Goal: Information Seeking & Learning: Learn about a topic

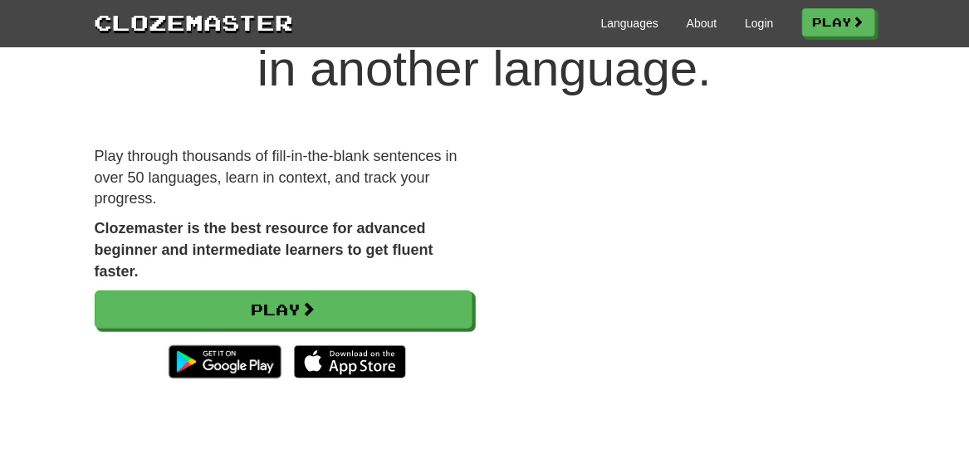
scroll to position [117, 0]
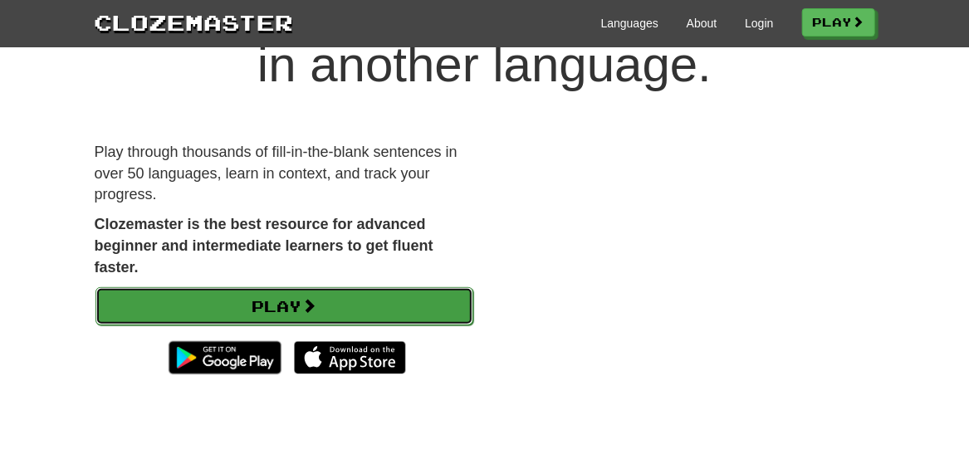
click at [430, 297] on link "Play" at bounding box center [284, 306] width 378 height 38
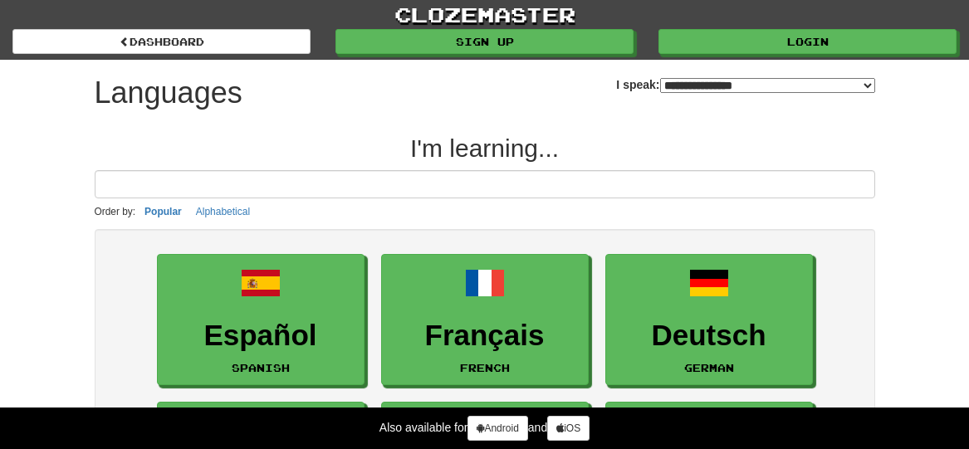
select select "*******"
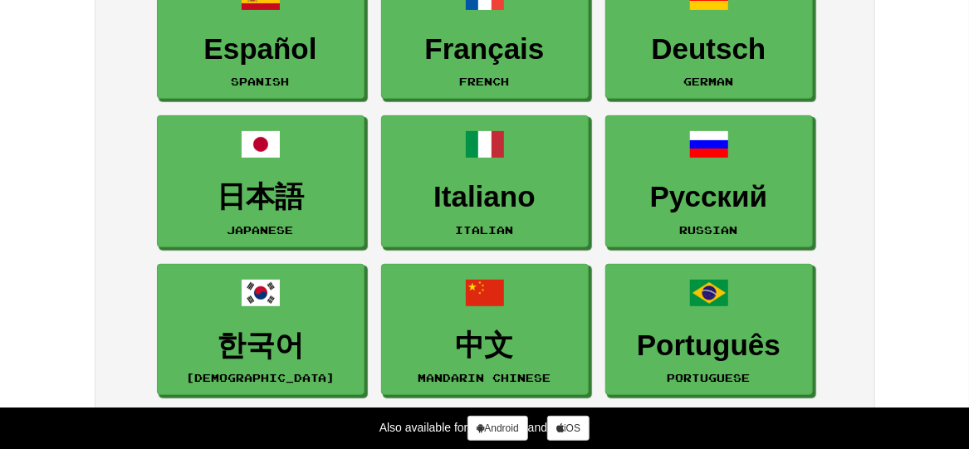
scroll to position [426, 0]
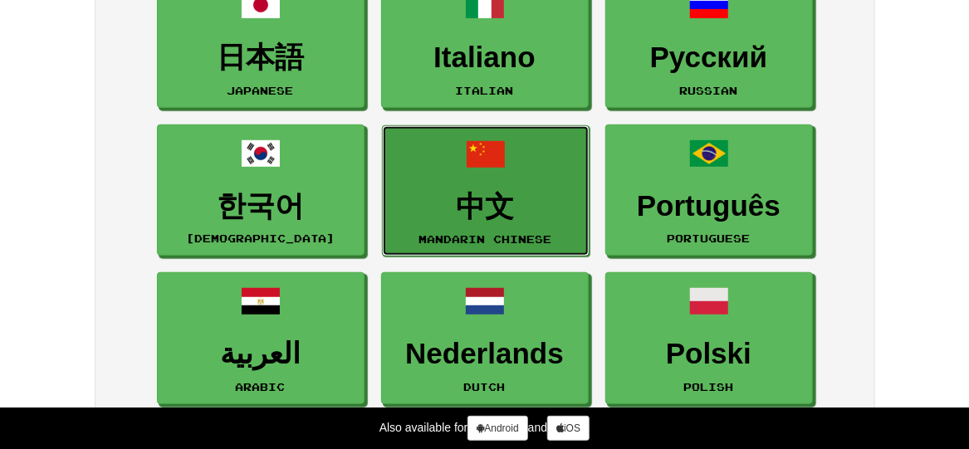
click at [531, 149] on link "中文 Mandarin Chinese" at bounding box center [486, 191] width 208 height 132
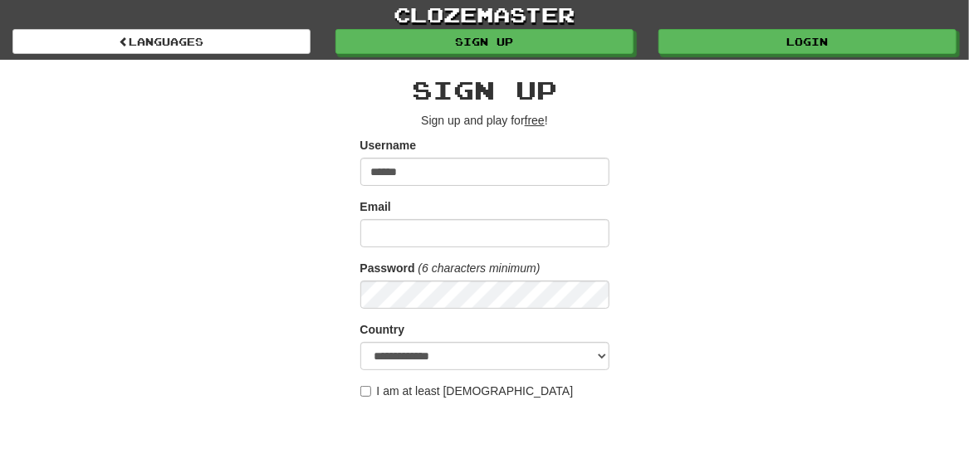
type input "******"
click at [486, 229] on input "Email" at bounding box center [484, 233] width 249 height 28
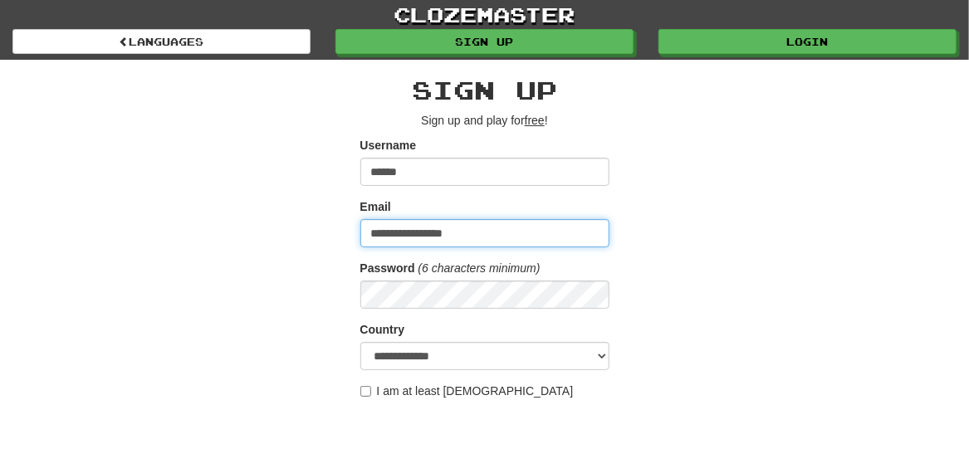
type input "**********"
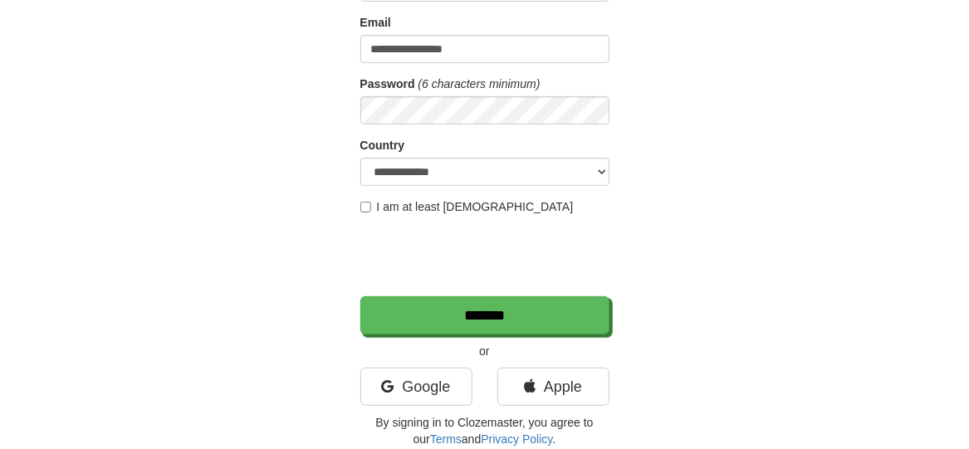
scroll to position [288, 0]
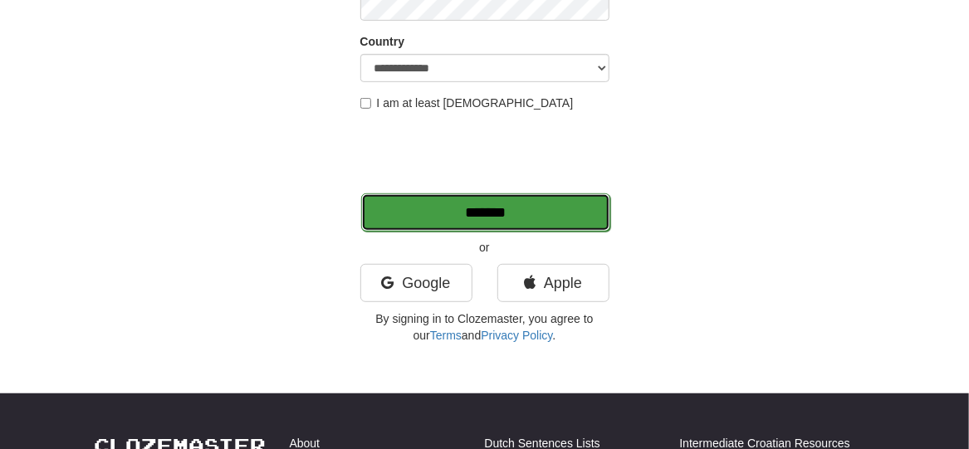
click at [600, 216] on input "*******" at bounding box center [485, 212] width 249 height 38
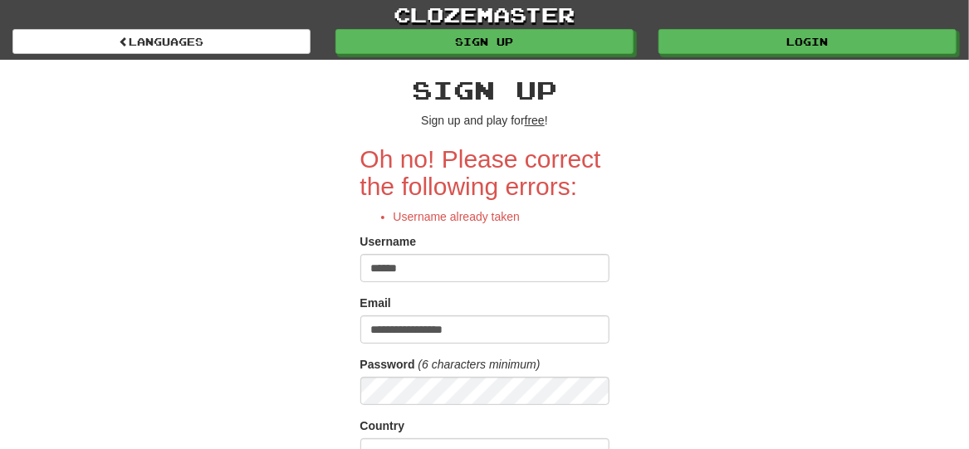
click at [527, 277] on input "******" at bounding box center [484, 268] width 249 height 28
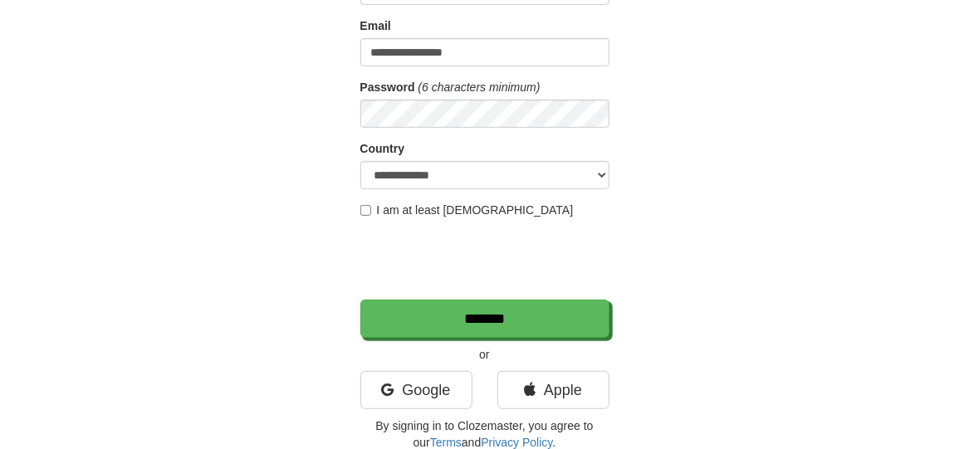
scroll to position [279, 0]
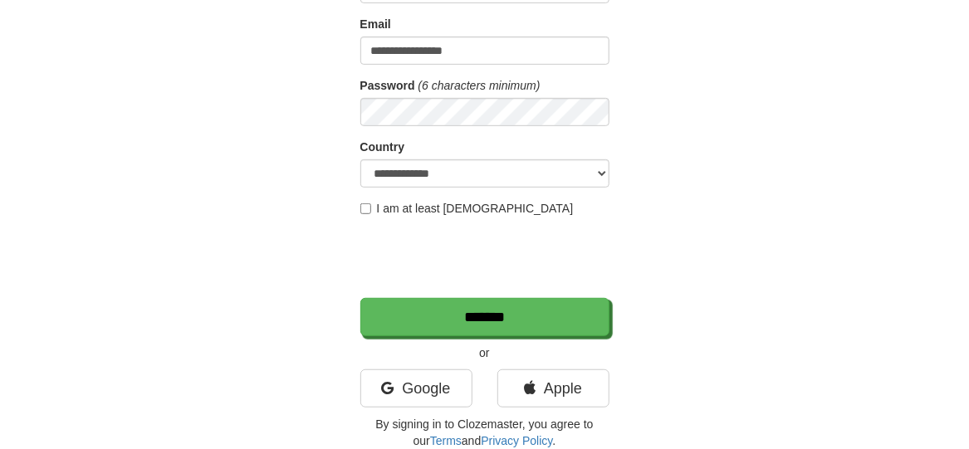
type input "*********"
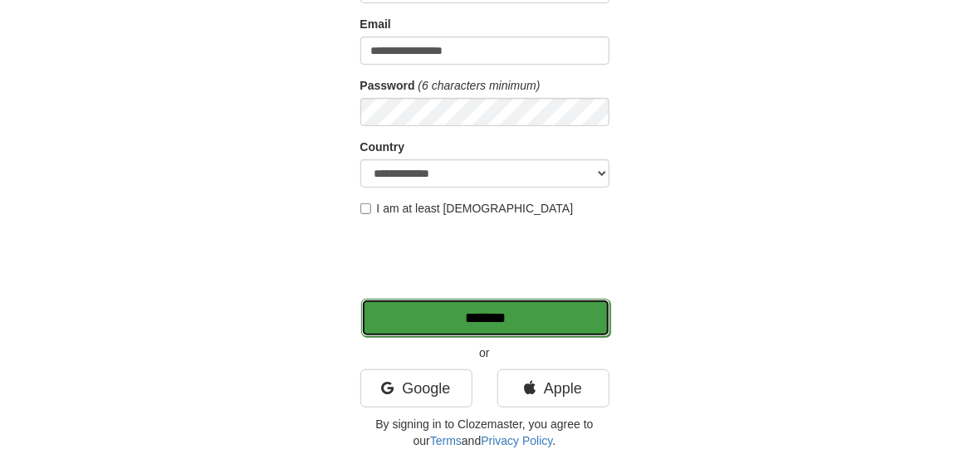
click at [438, 318] on input "*******" at bounding box center [485, 318] width 249 height 38
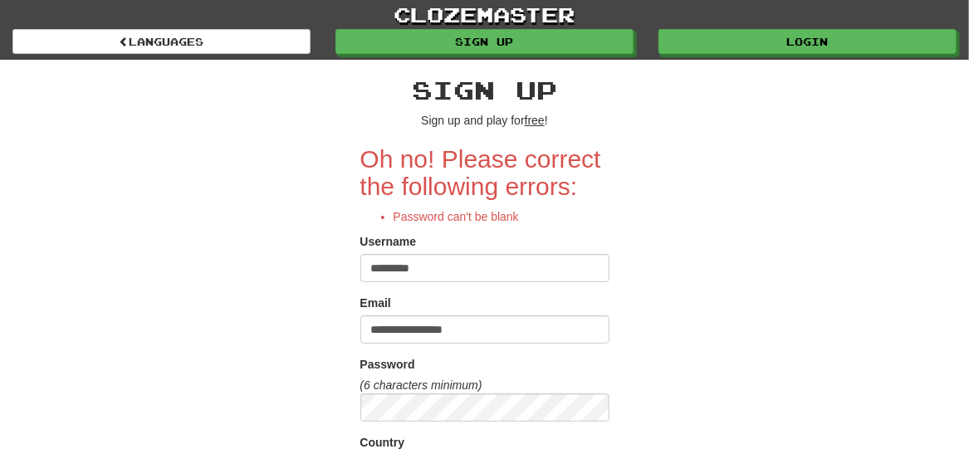
click at [437, 266] on input "*********" at bounding box center [484, 268] width 249 height 28
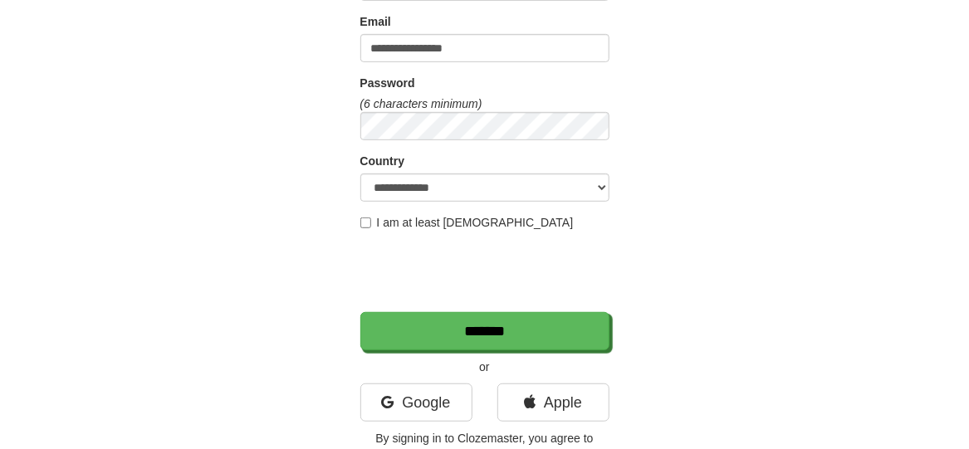
scroll to position [282, 0]
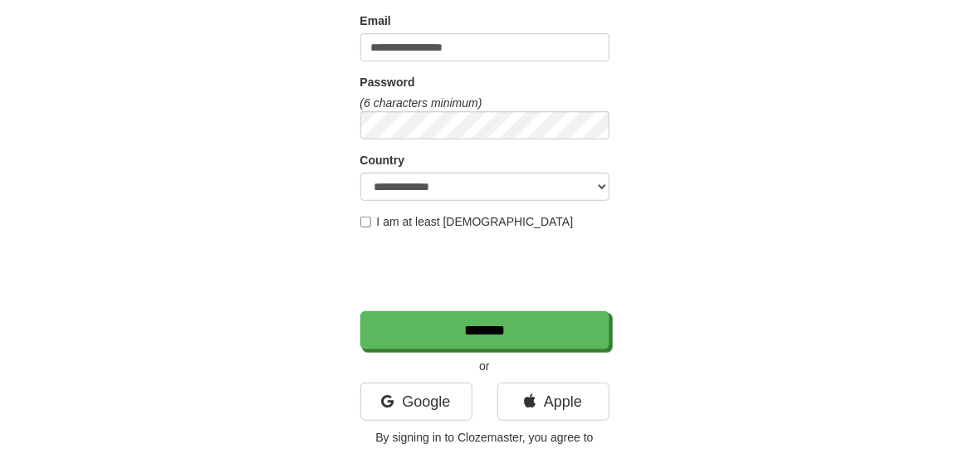
type input "*****"
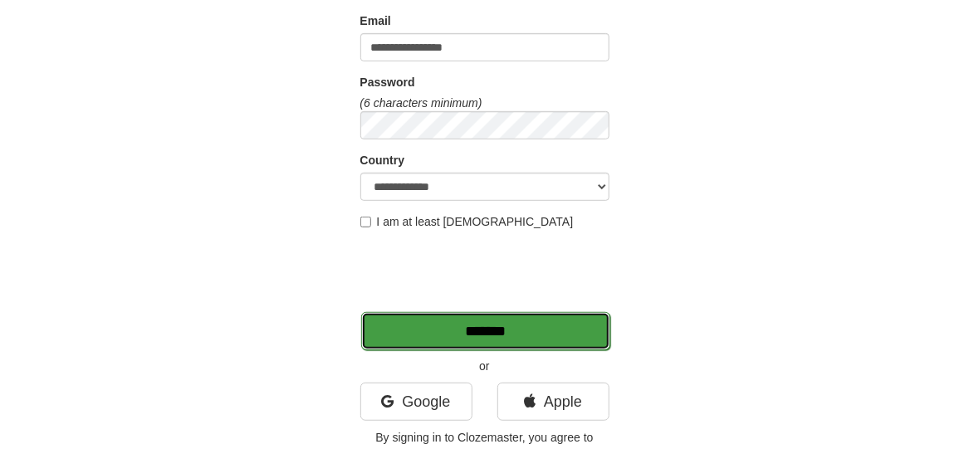
click at [523, 334] on input "*******" at bounding box center [485, 331] width 249 height 38
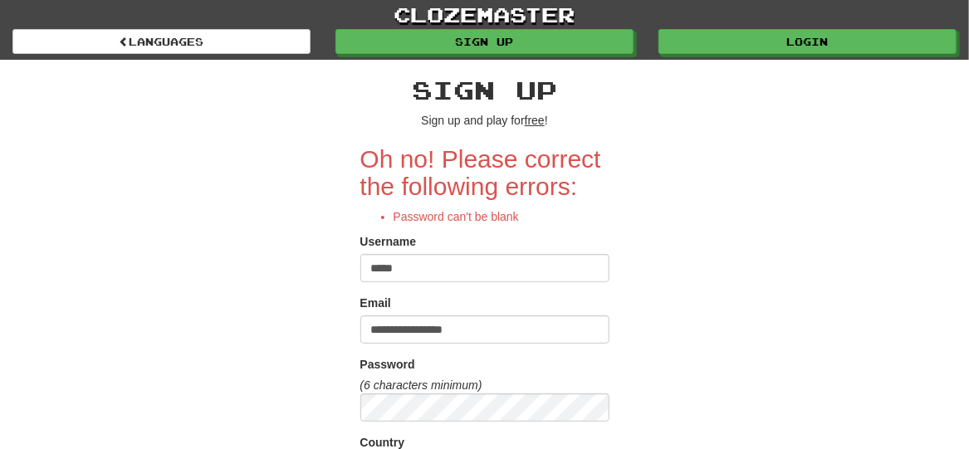
click at [516, 276] on input "*****" at bounding box center [484, 268] width 249 height 28
type input "*"
click at [516, 276] on input "Username" at bounding box center [484, 268] width 249 height 28
type input "*"
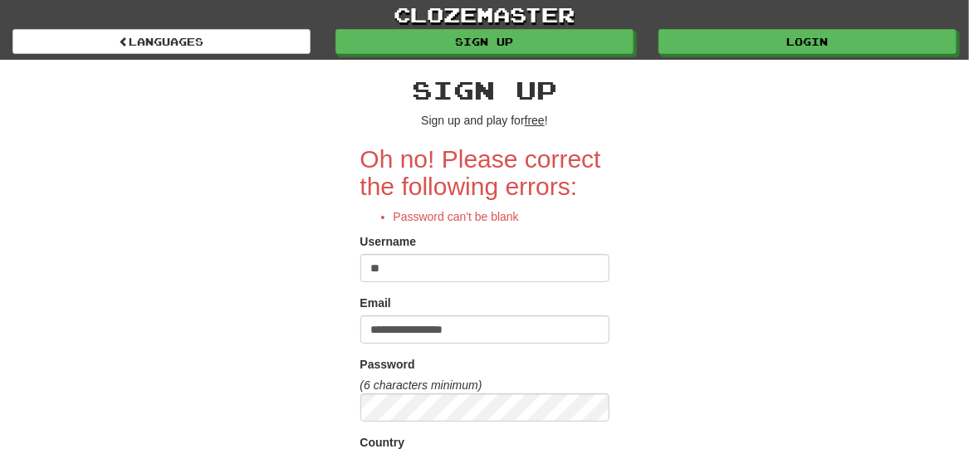
type input "*"
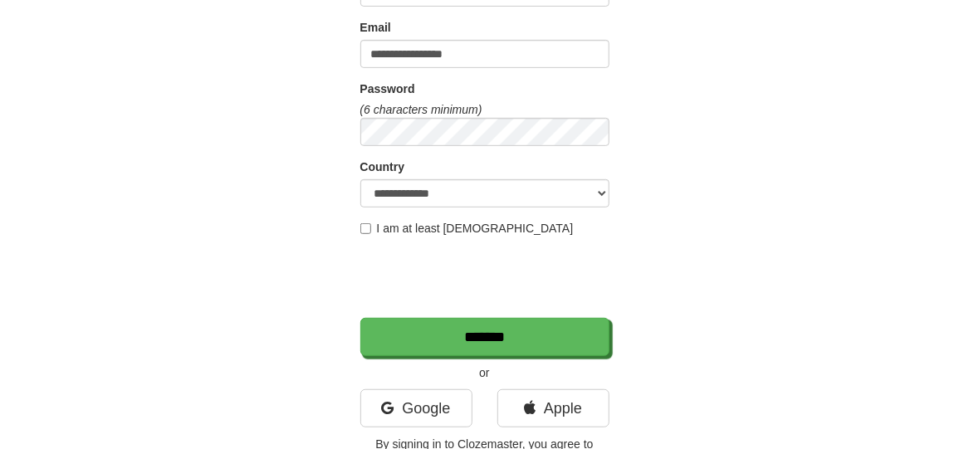
scroll to position [279, 0]
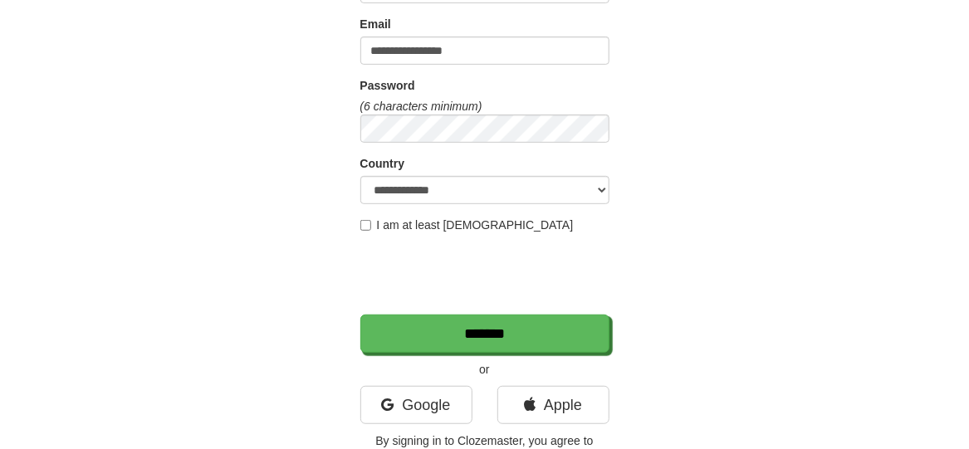
type input "********"
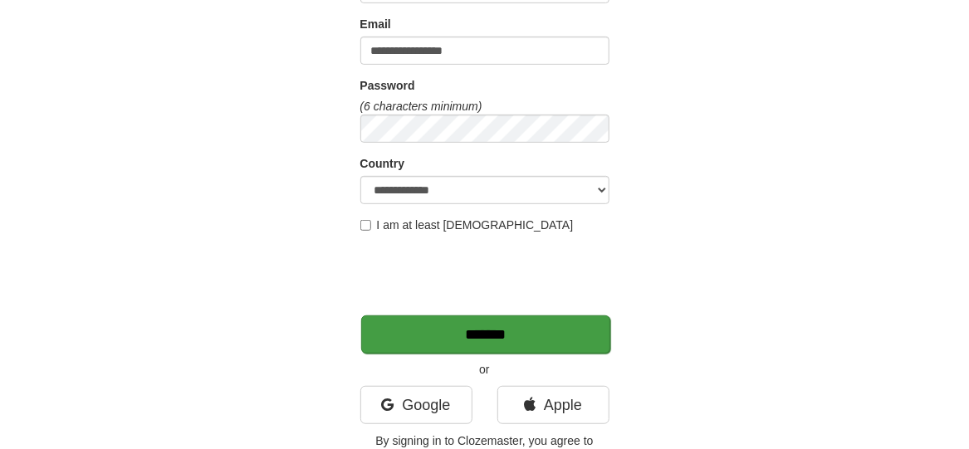
click at [468, 351] on div "**********" at bounding box center [484, 131] width 249 height 668
click at [471, 343] on input "*******" at bounding box center [485, 335] width 249 height 38
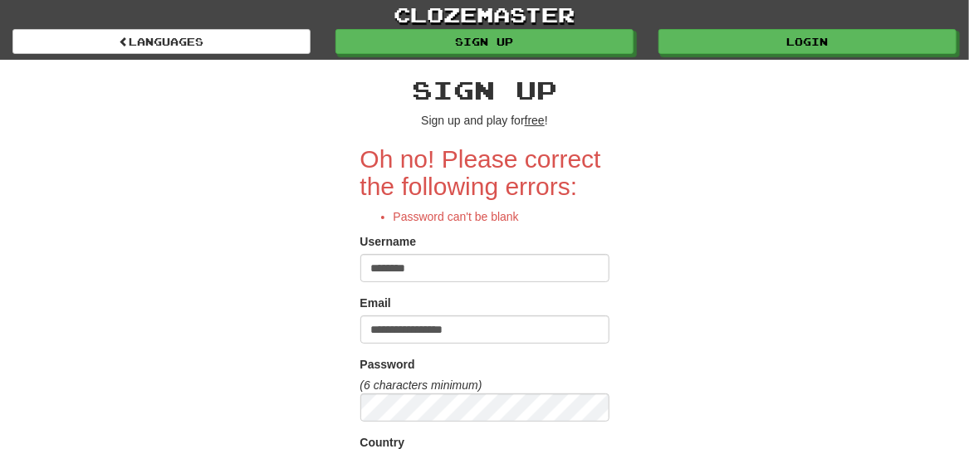
click at [474, 262] on input "********" at bounding box center [484, 268] width 249 height 28
click at [506, 390] on div "Password (6 characters minimum)" at bounding box center [484, 389] width 249 height 66
click at [502, 374] on div "Password" at bounding box center [484, 366] width 249 height 21
click at [410, 379] on em "(6 characters minimum)" at bounding box center [421, 385] width 122 height 13
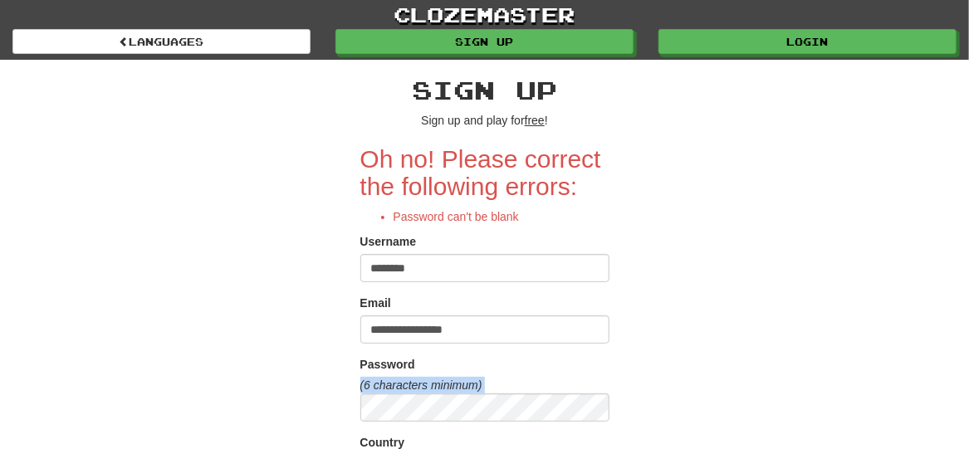
click at [410, 379] on em "(6 characters minimum)" at bounding box center [421, 385] width 122 height 13
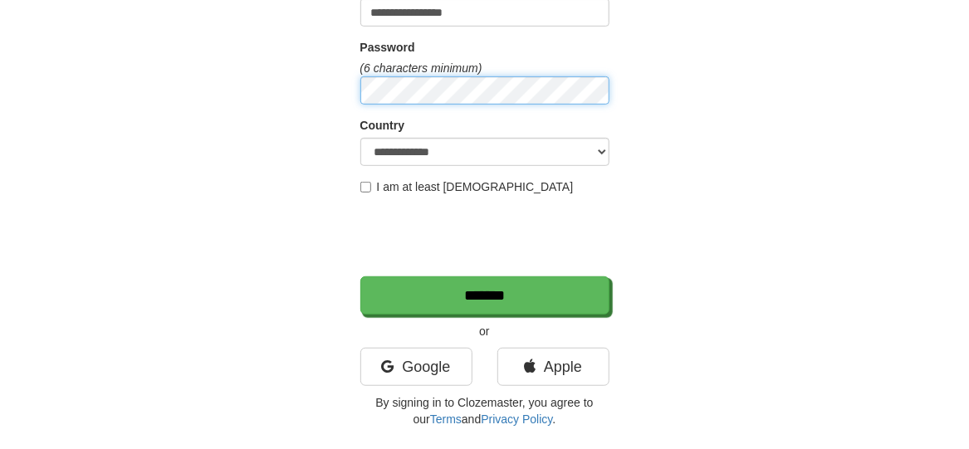
scroll to position [324, 0]
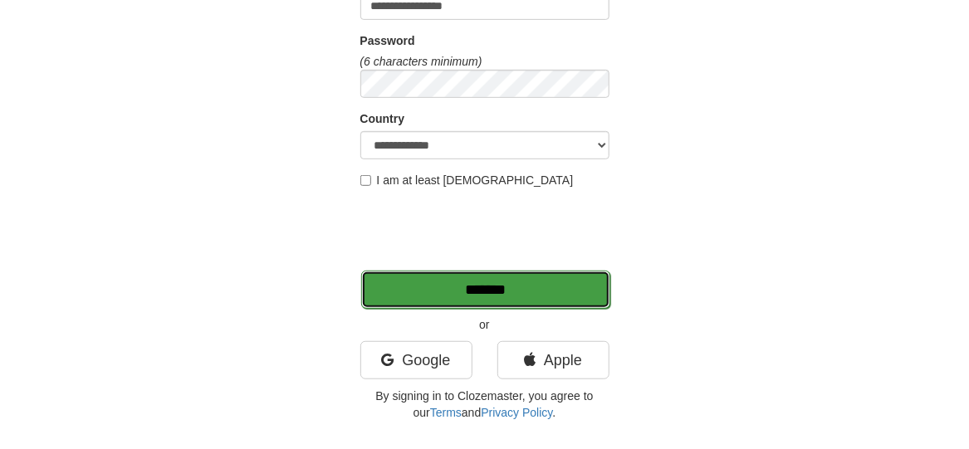
click at [455, 277] on input "*******" at bounding box center [485, 290] width 249 height 38
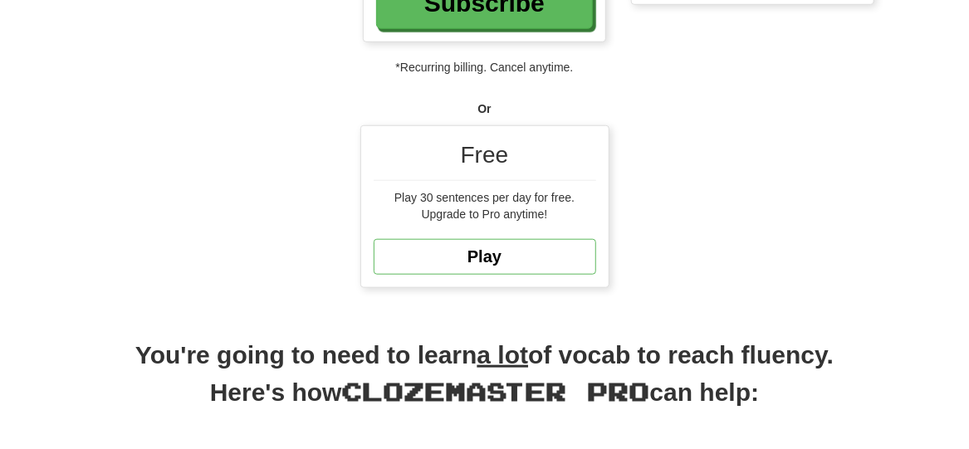
scroll to position [550, 0]
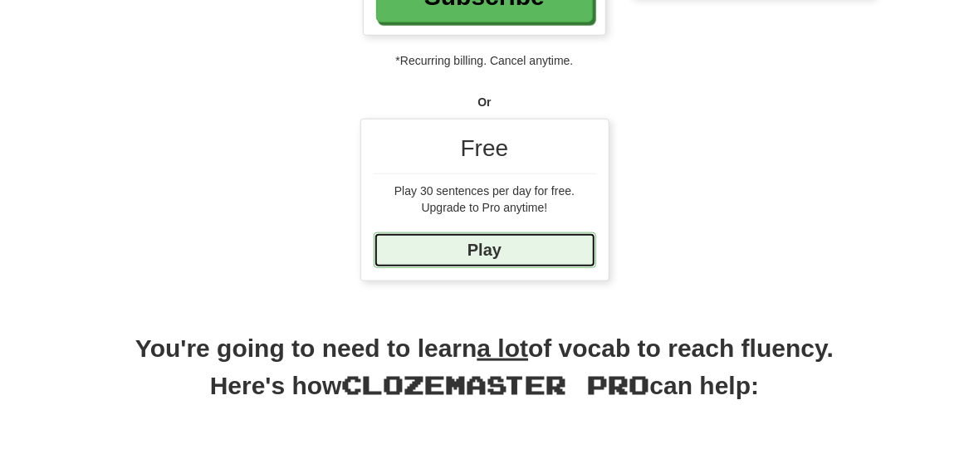
click at [521, 240] on link "Play" at bounding box center [485, 250] width 223 height 36
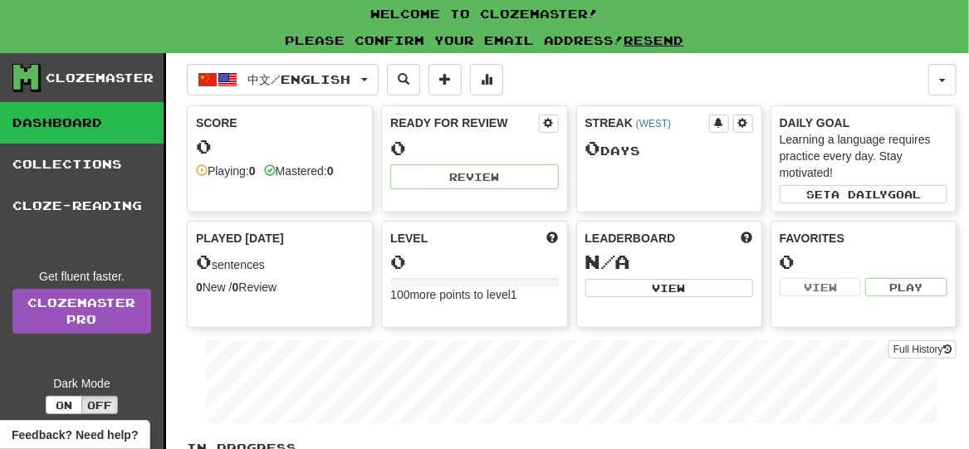
click at [261, 188] on div "Score 0 Playing: 0 Mastered: 0" at bounding box center [280, 158] width 186 height 107
click at [403, 164] on div "Score 0 Playing: 0 Mastered: 0 Ready for Review 0 Review Streak ( WEST ) 0 Day …" at bounding box center [572, 216] width 770 height 223
click at [586, 86] on div "中文 / English 中文 / English Streak: 0 Review: 0 Points [DATE]: 0 Language Pairing" at bounding box center [557, 80] width 741 height 32
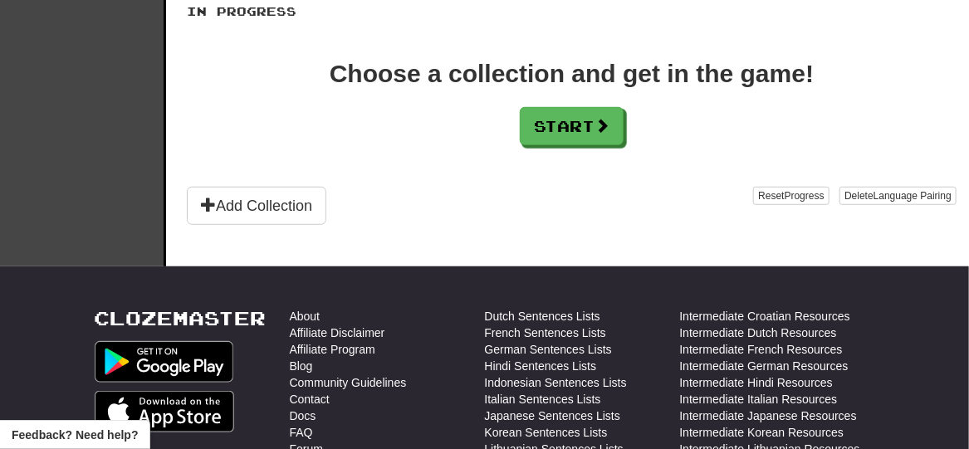
scroll to position [442, 0]
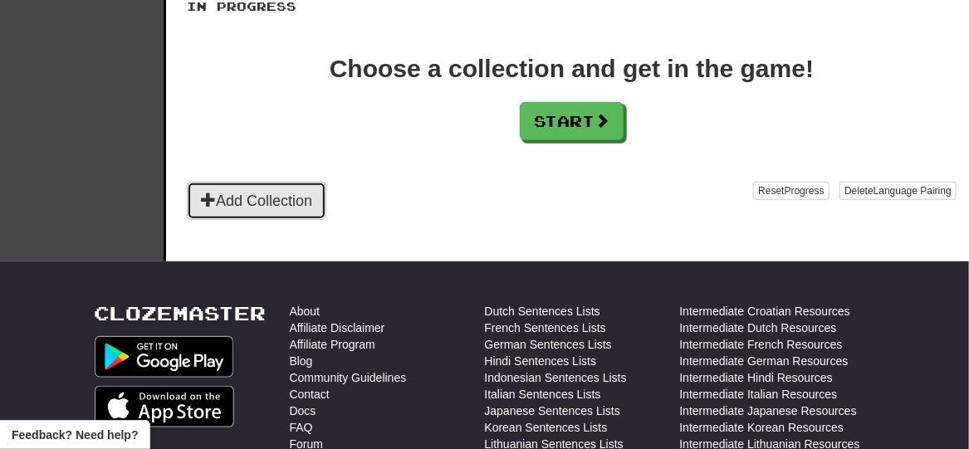
click at [295, 186] on button "Add Collection" at bounding box center [256, 201] width 139 height 38
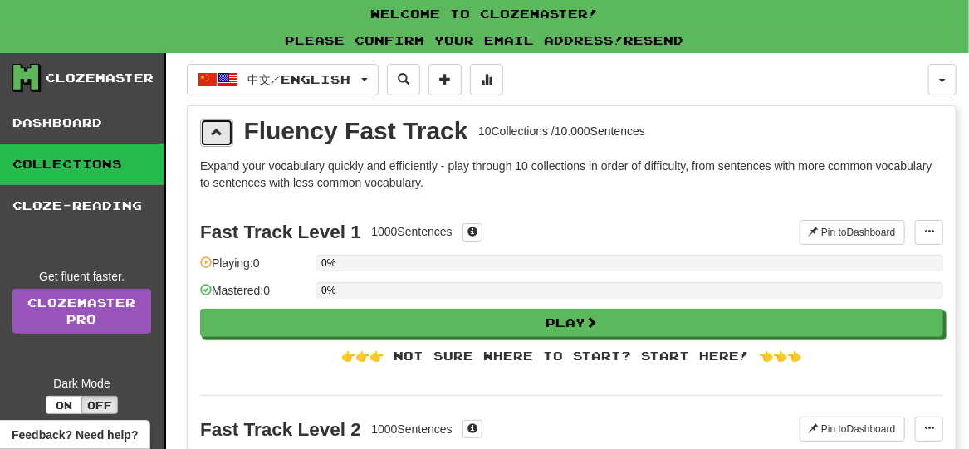
click at [224, 140] on button at bounding box center [216, 133] width 33 height 28
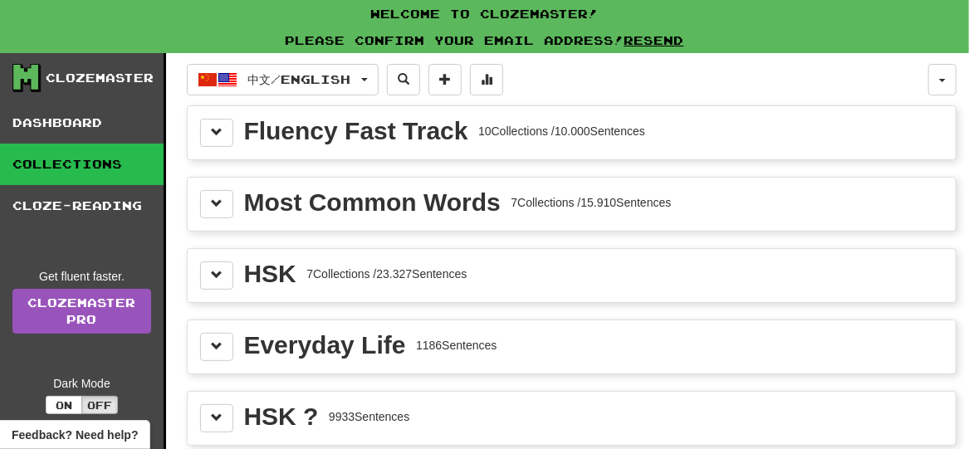
click at [266, 269] on div "HSK" at bounding box center [270, 274] width 52 height 25
click at [223, 277] on button at bounding box center [216, 276] width 33 height 28
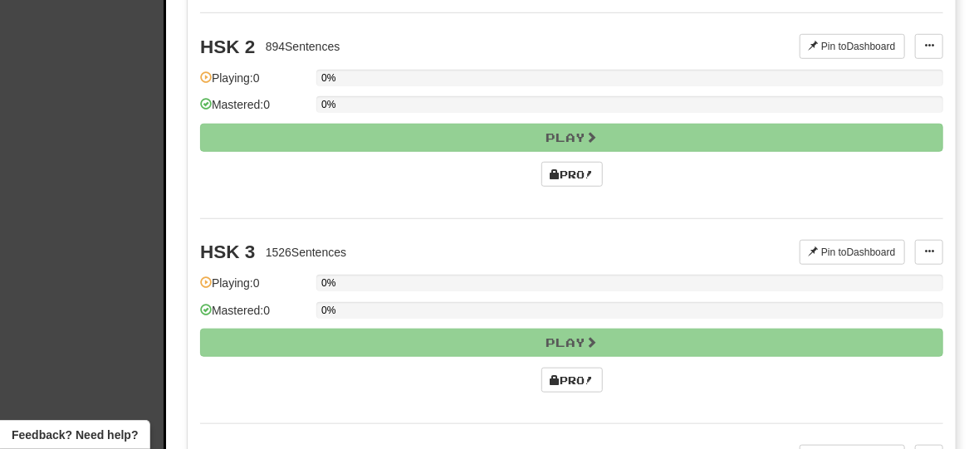
scroll to position [497, 0]
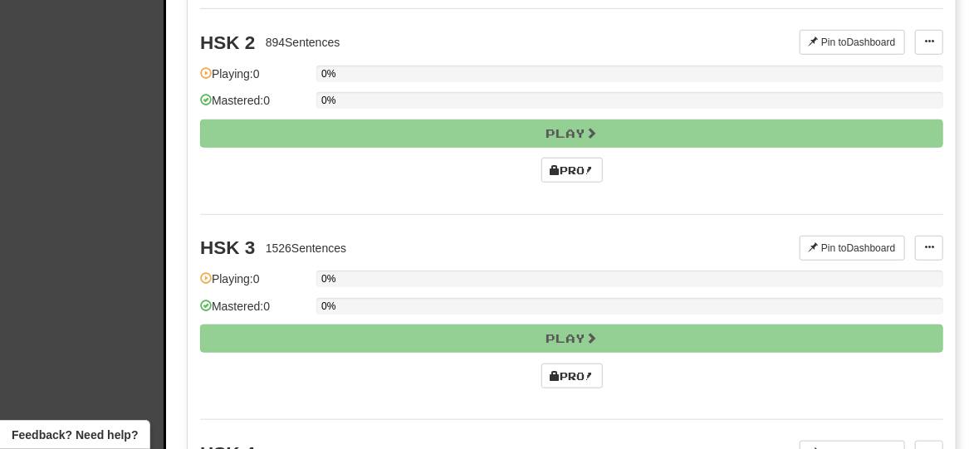
click at [692, 305] on div "0%" at bounding box center [629, 311] width 627 height 27
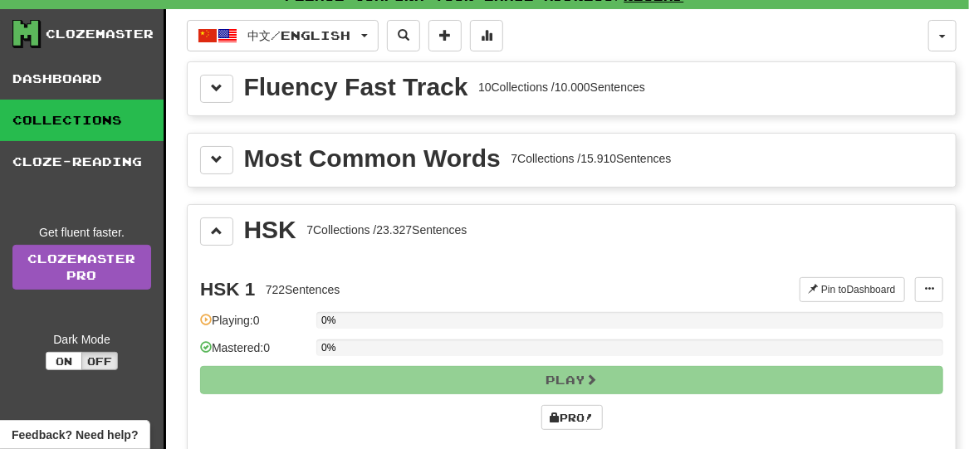
scroll to position [0, 0]
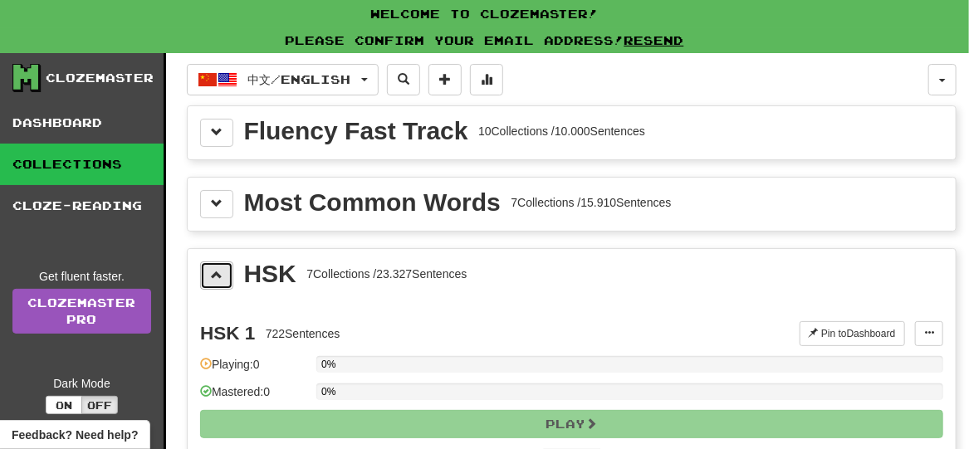
click at [213, 279] on button at bounding box center [216, 276] width 33 height 28
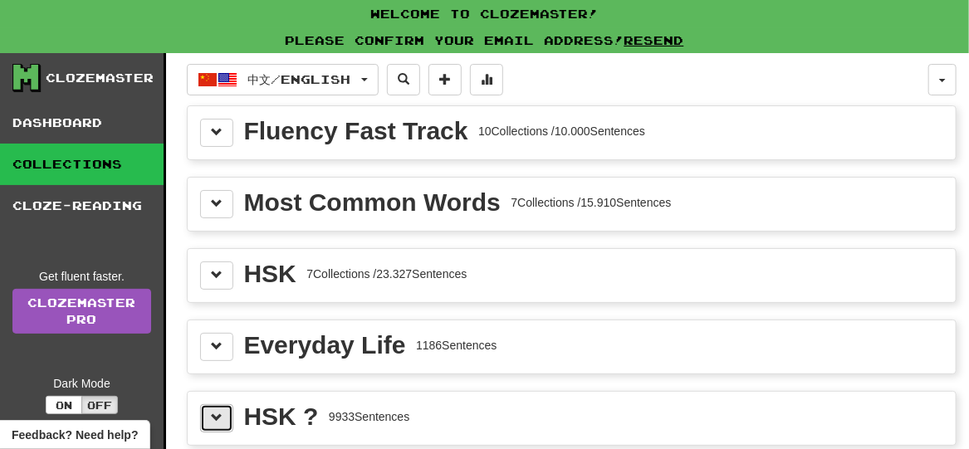
click at [216, 412] on span at bounding box center [217, 418] width 12 height 12
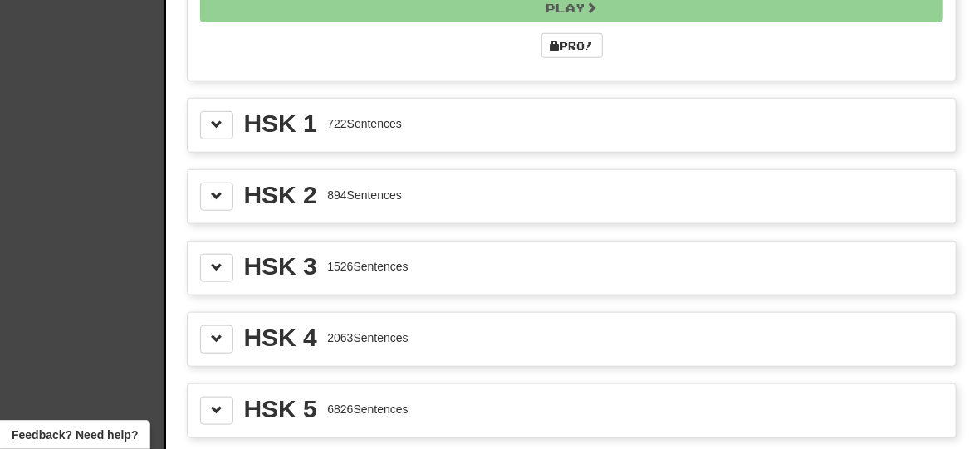
scroll to position [542, 0]
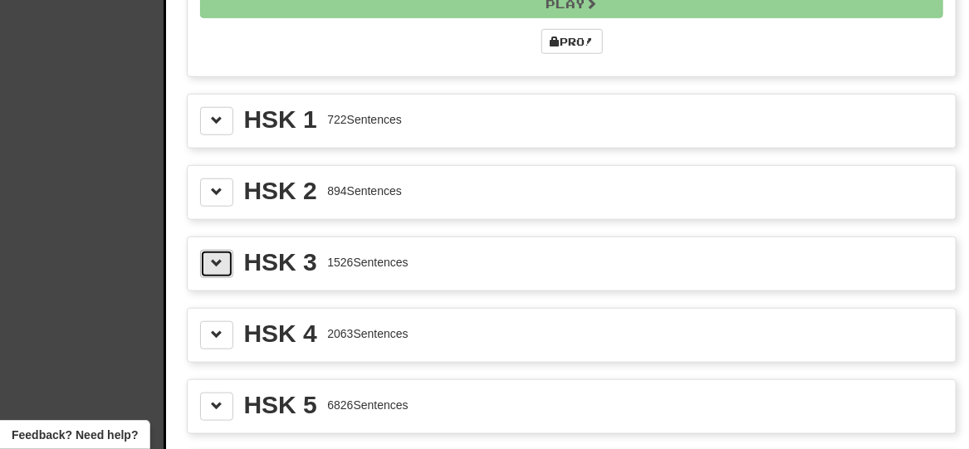
click at [206, 254] on button at bounding box center [216, 264] width 33 height 28
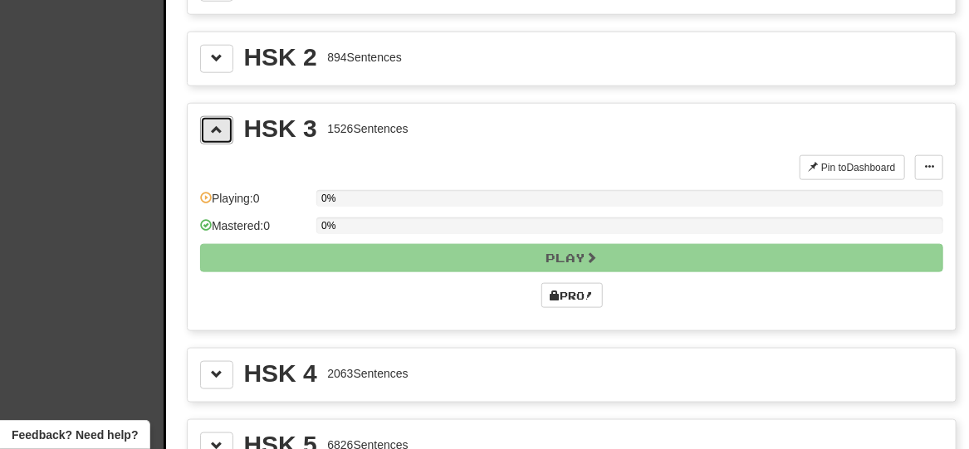
scroll to position [673, 0]
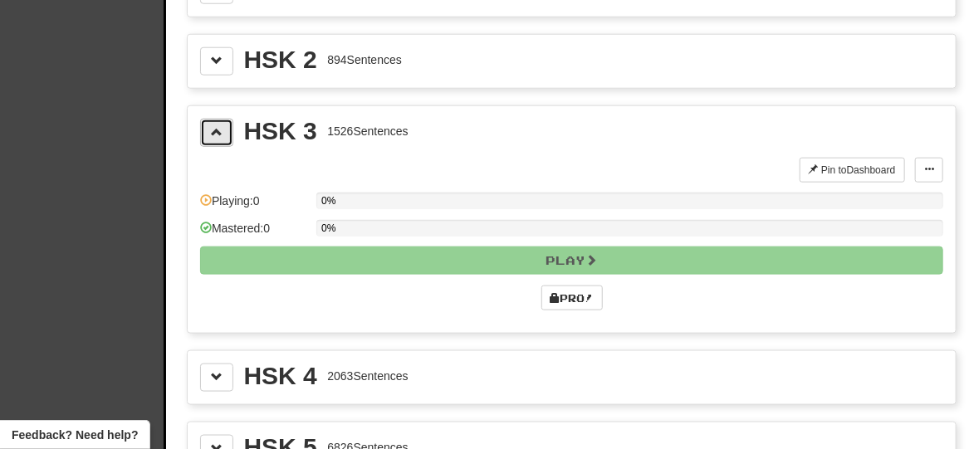
click at [202, 130] on button at bounding box center [216, 133] width 33 height 28
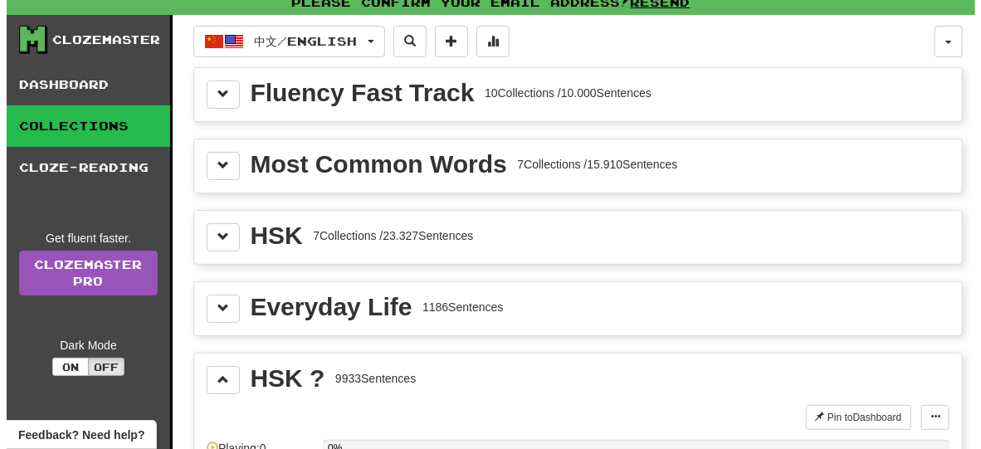
scroll to position [0, 0]
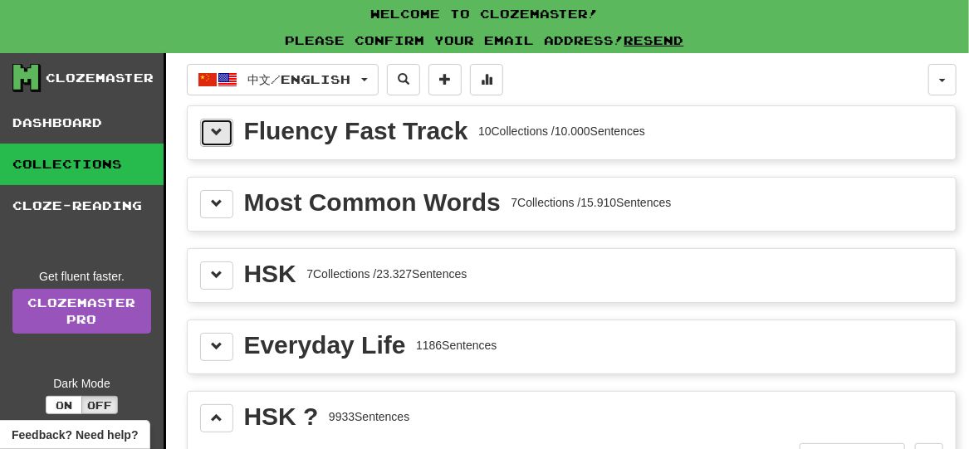
click at [220, 131] on span at bounding box center [217, 132] width 12 height 12
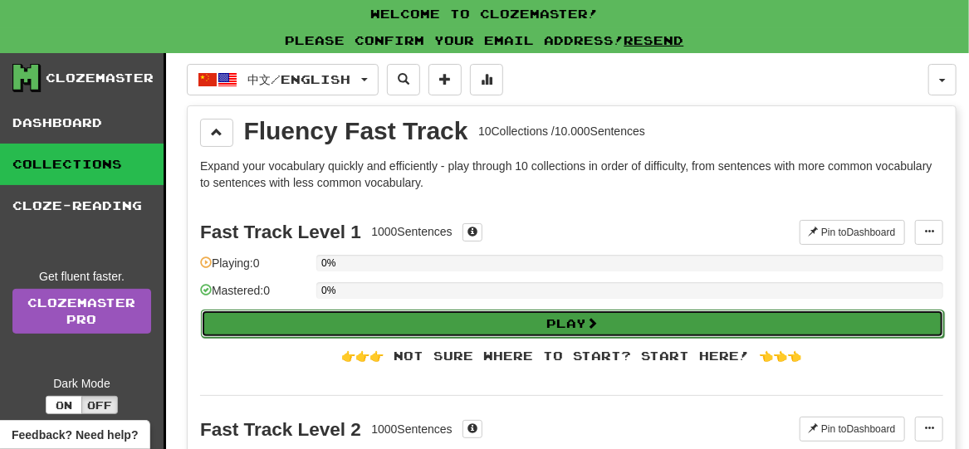
click at [343, 322] on button "Play" at bounding box center [572, 324] width 743 height 28
select select "**"
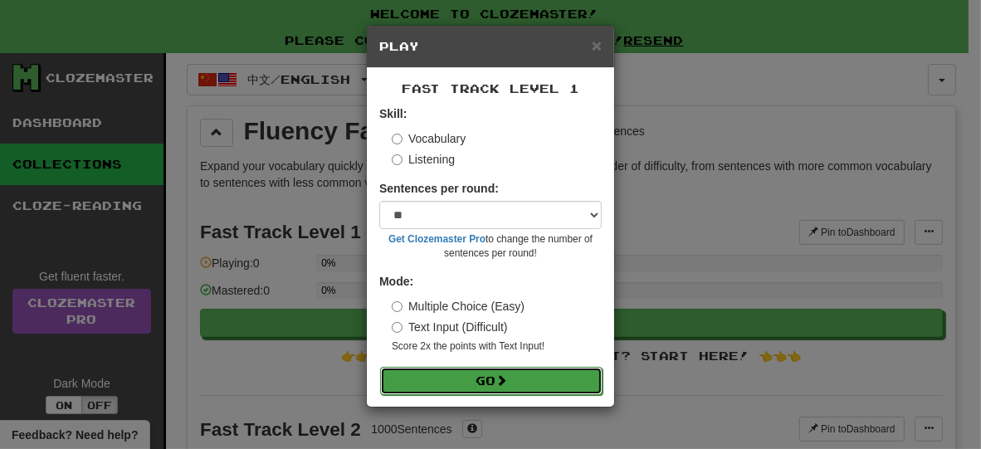
click at [463, 384] on button "Go" at bounding box center [491, 381] width 223 height 28
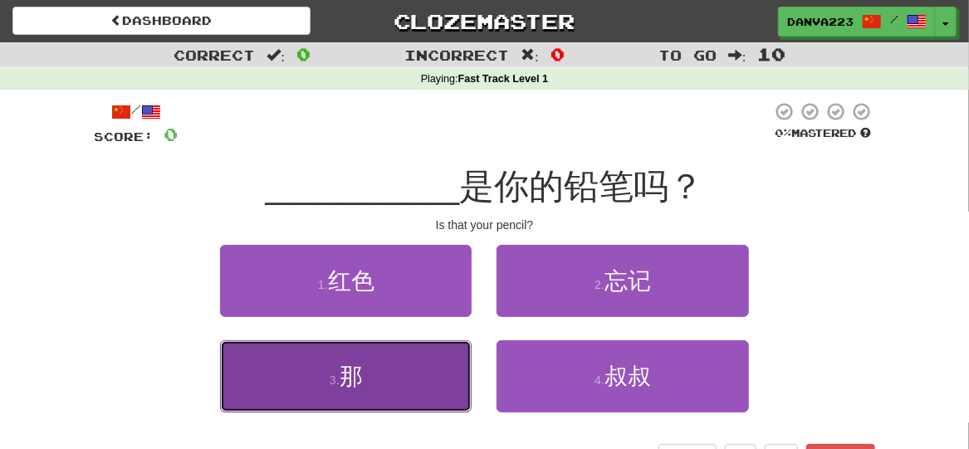
click at [410, 386] on button "3 . 那" at bounding box center [346, 376] width 252 height 72
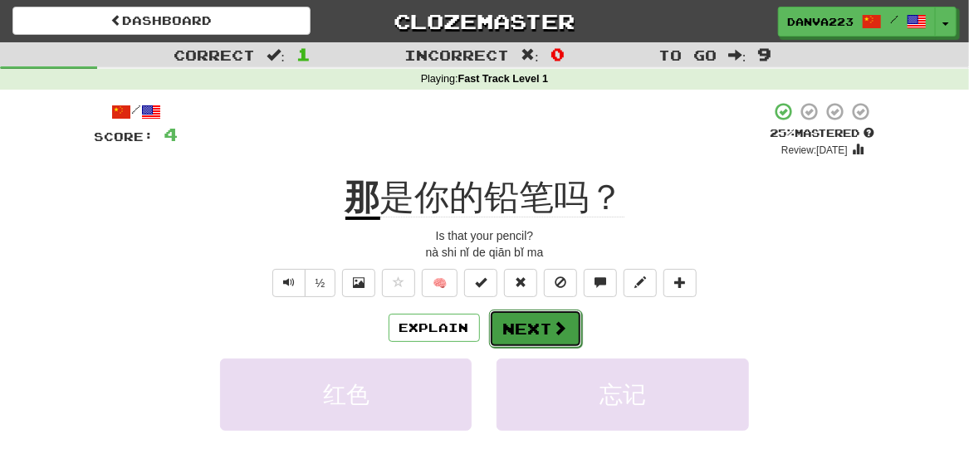
click at [530, 321] on button "Next" at bounding box center [535, 329] width 93 height 38
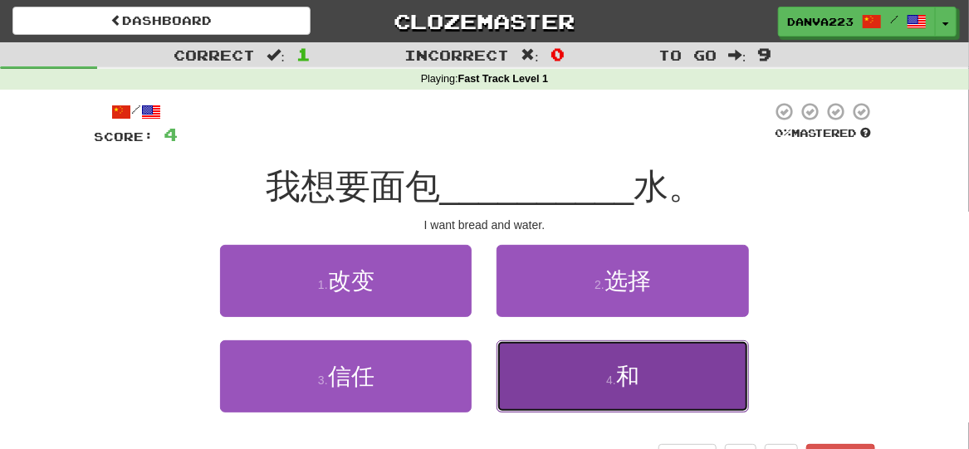
click at [545, 354] on button "4 . 和" at bounding box center [623, 376] width 252 height 72
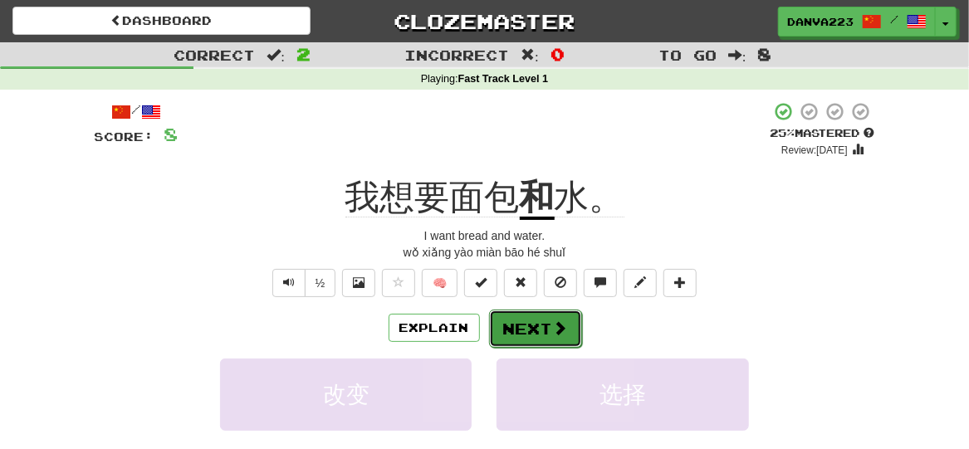
click at [543, 340] on button "Next" at bounding box center [535, 329] width 93 height 38
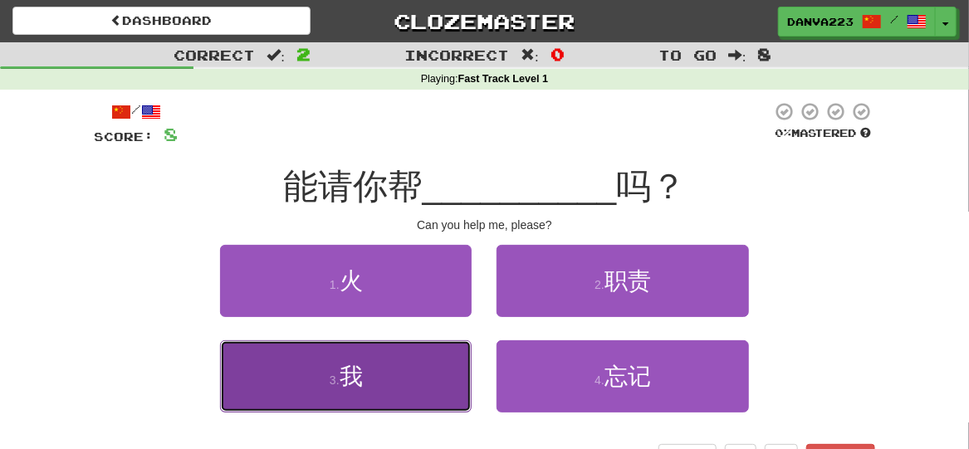
click at [457, 360] on button "3 . 我" at bounding box center [346, 376] width 252 height 72
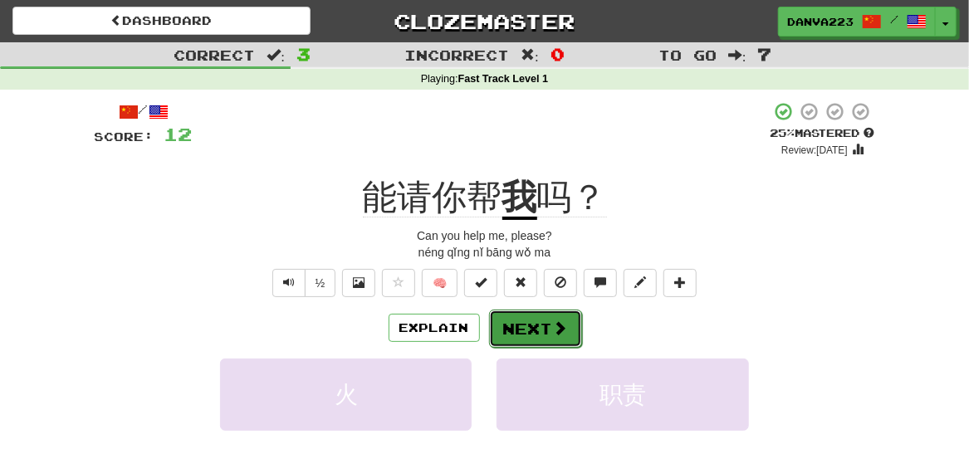
click at [551, 316] on button "Next" at bounding box center [535, 329] width 93 height 38
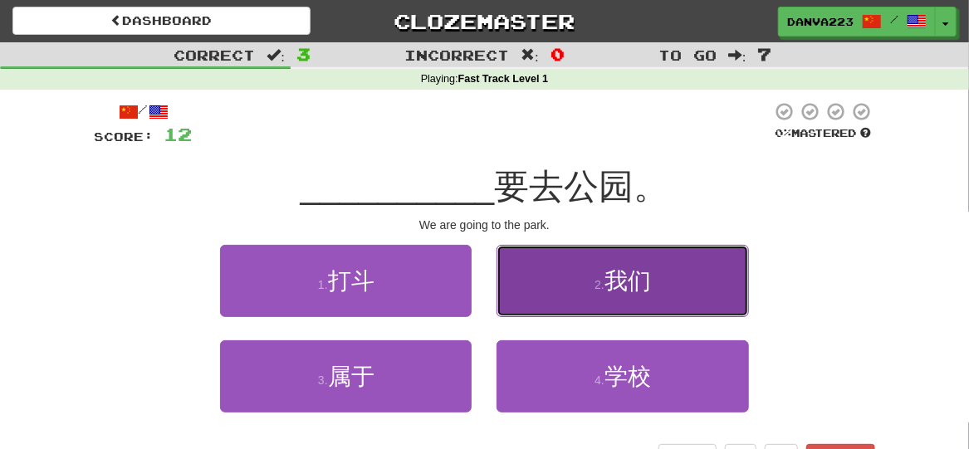
click at [570, 288] on button "2 . 我们" at bounding box center [623, 281] width 252 height 72
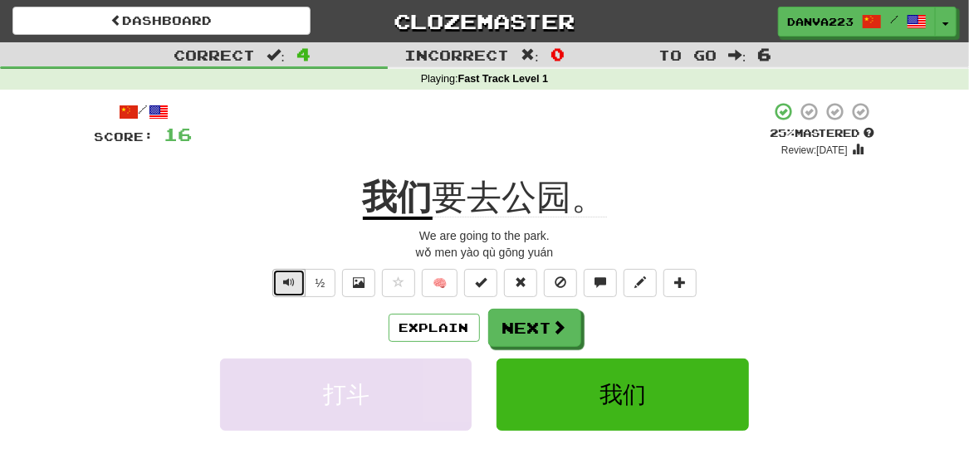
click at [291, 273] on button "Text-to-speech controls" at bounding box center [288, 283] width 33 height 28
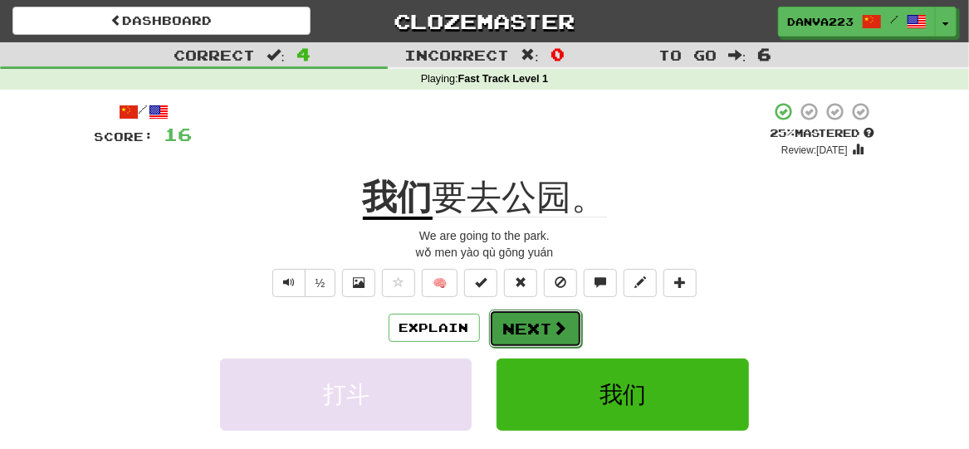
click at [513, 316] on button "Next" at bounding box center [535, 329] width 93 height 38
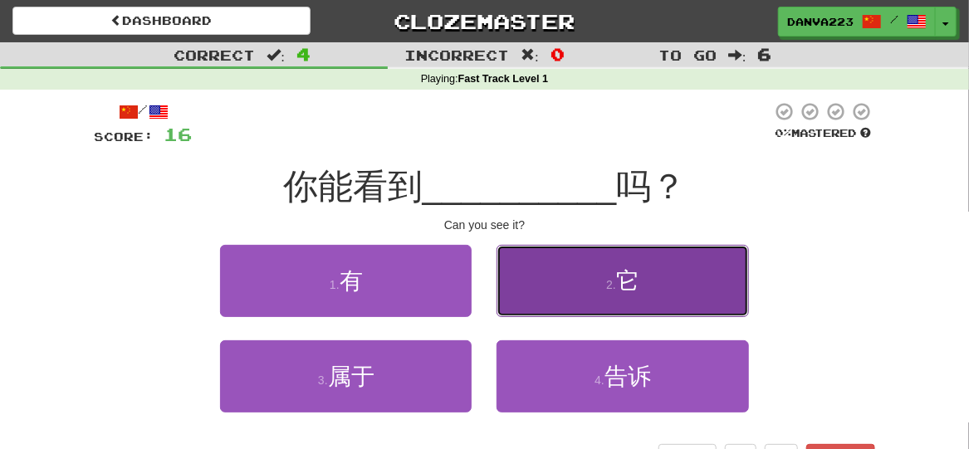
click at [547, 282] on button "2 . 它" at bounding box center [623, 281] width 252 height 72
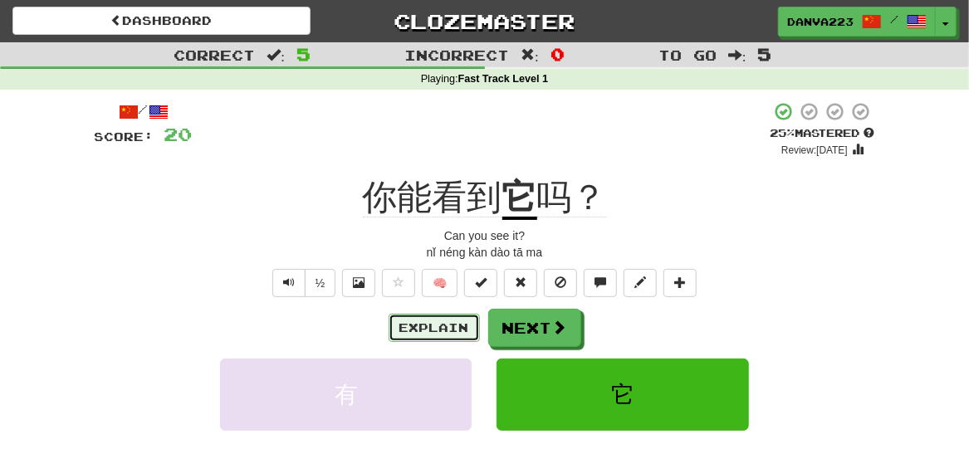
click at [460, 329] on button "Explain" at bounding box center [434, 328] width 91 height 28
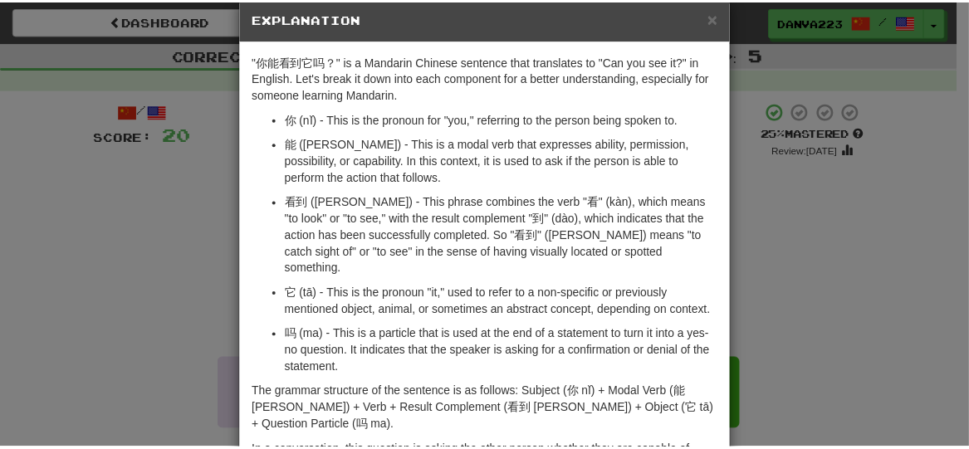
scroll to position [29, 0]
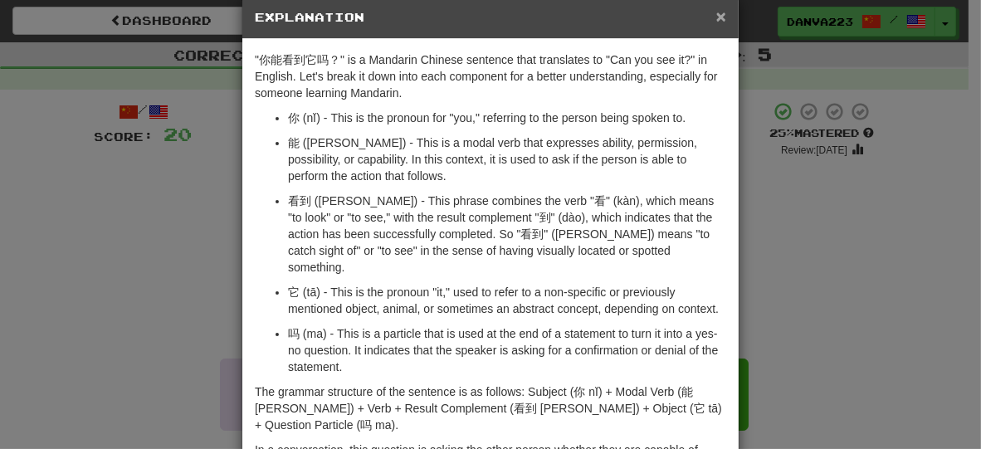
click at [717, 17] on span "×" at bounding box center [722, 16] width 10 height 19
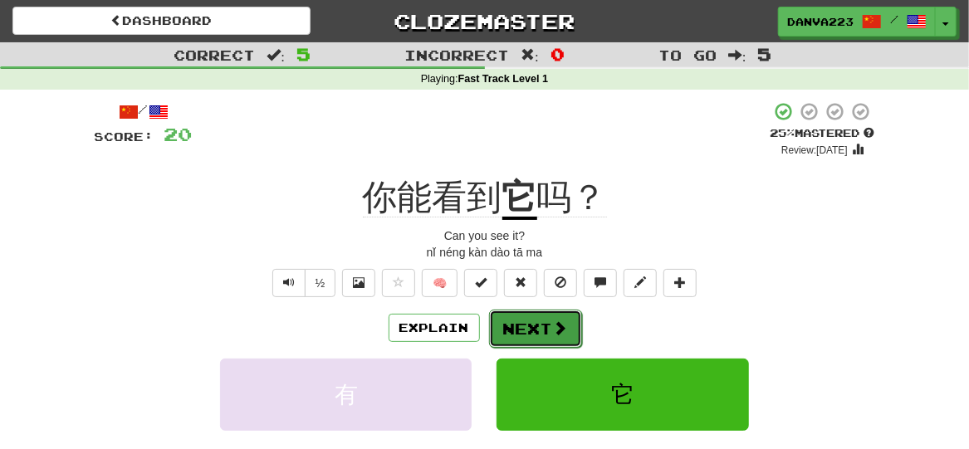
click at [543, 322] on button "Next" at bounding box center [535, 329] width 93 height 38
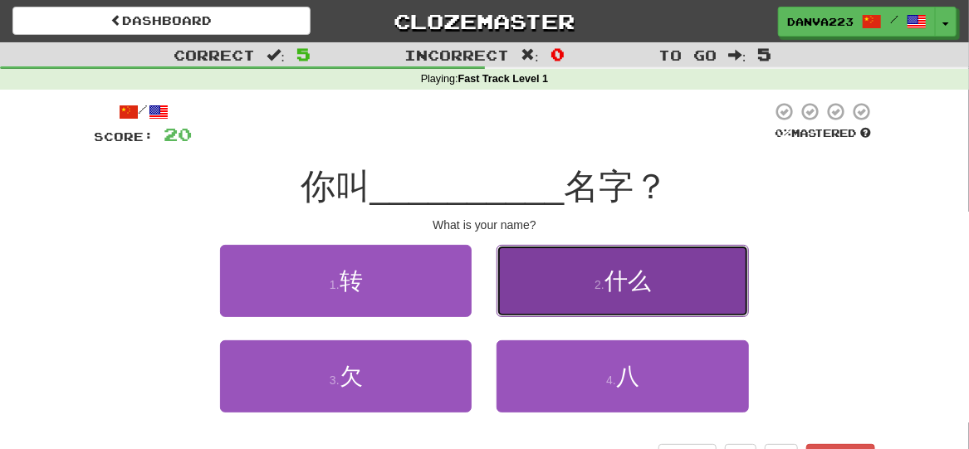
click at [560, 293] on button "2 . 什么" at bounding box center [623, 281] width 252 height 72
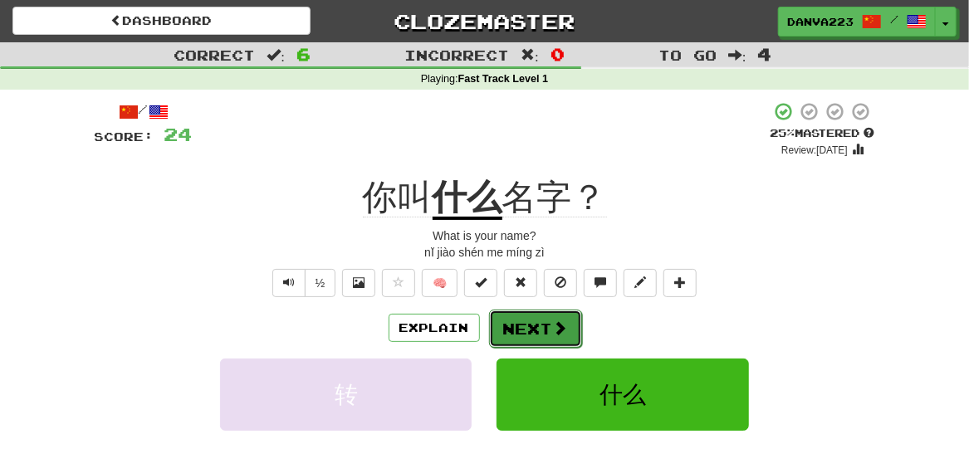
click at [550, 316] on button "Next" at bounding box center [535, 329] width 93 height 38
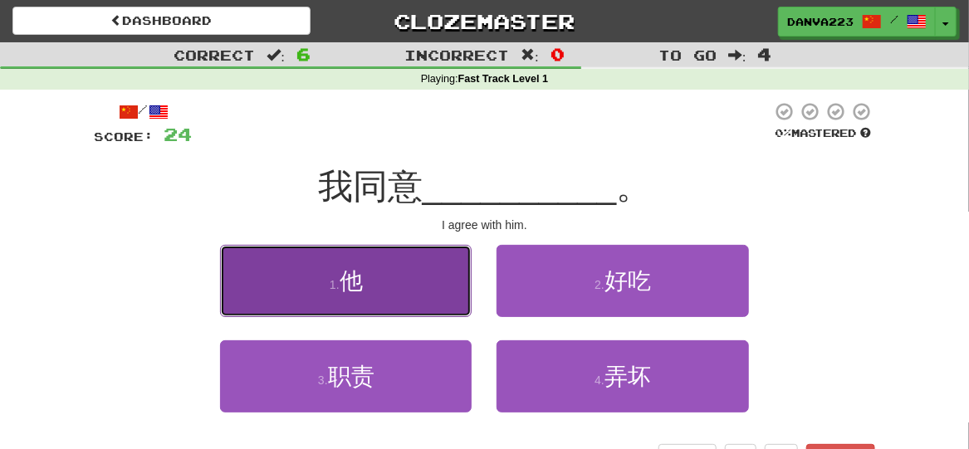
click at [401, 272] on button "1 . 他" at bounding box center [346, 281] width 252 height 72
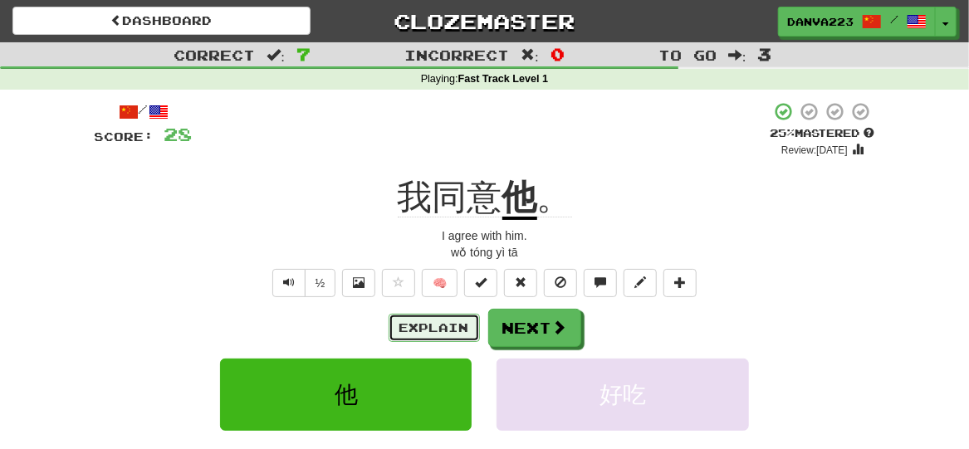
click at [437, 321] on button "Explain" at bounding box center [434, 328] width 91 height 28
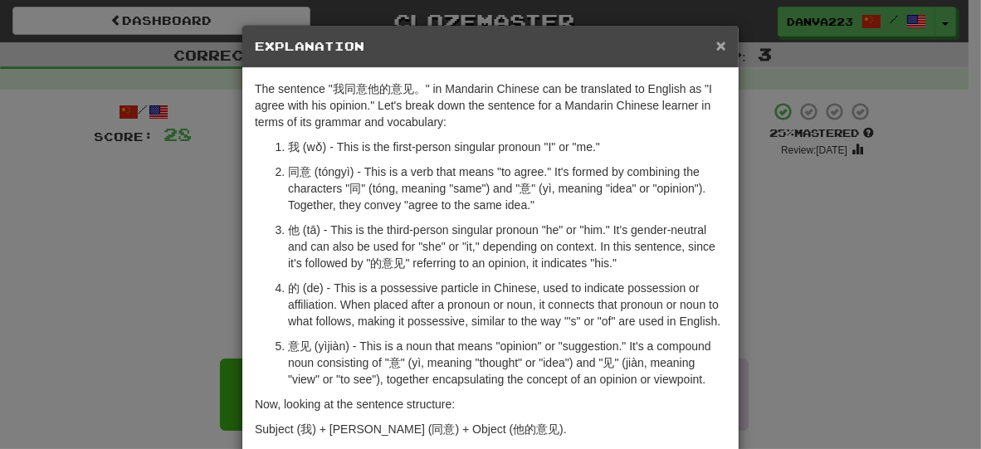
click at [717, 46] on span "×" at bounding box center [722, 45] width 10 height 19
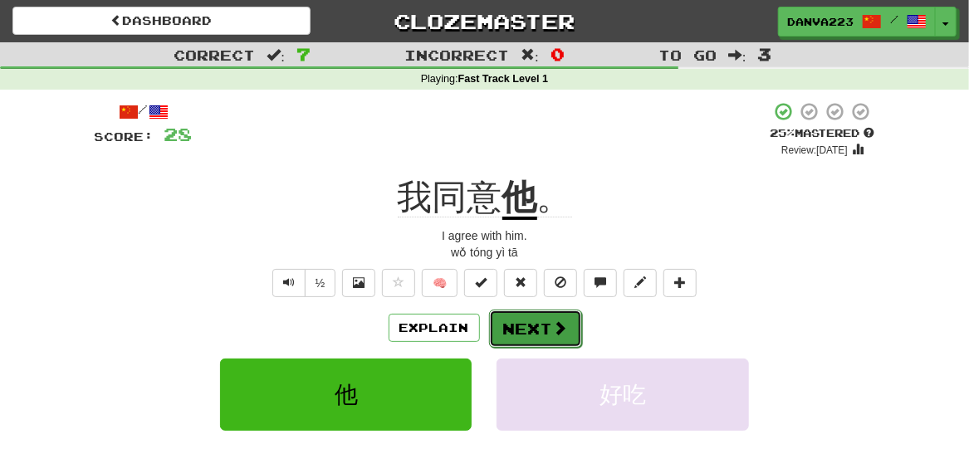
click at [531, 320] on button "Next" at bounding box center [535, 329] width 93 height 38
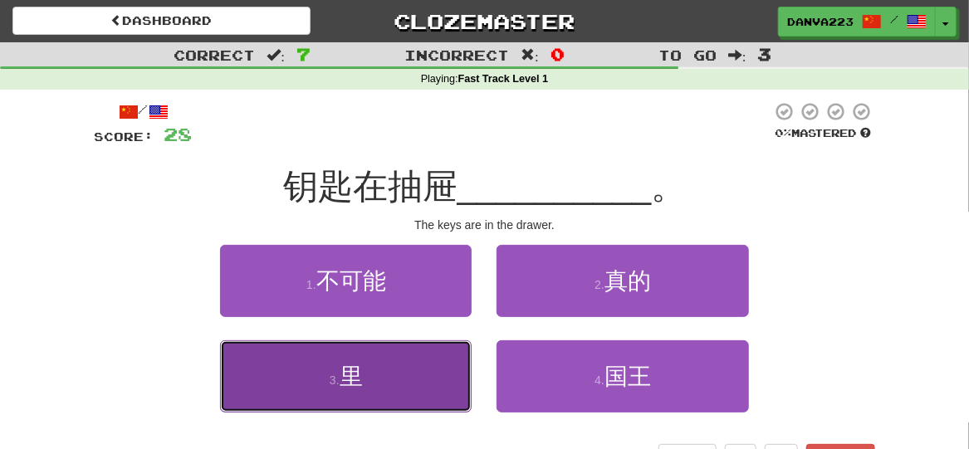
click at [445, 388] on button "3 . [GEOGRAPHIC_DATA]" at bounding box center [346, 376] width 252 height 72
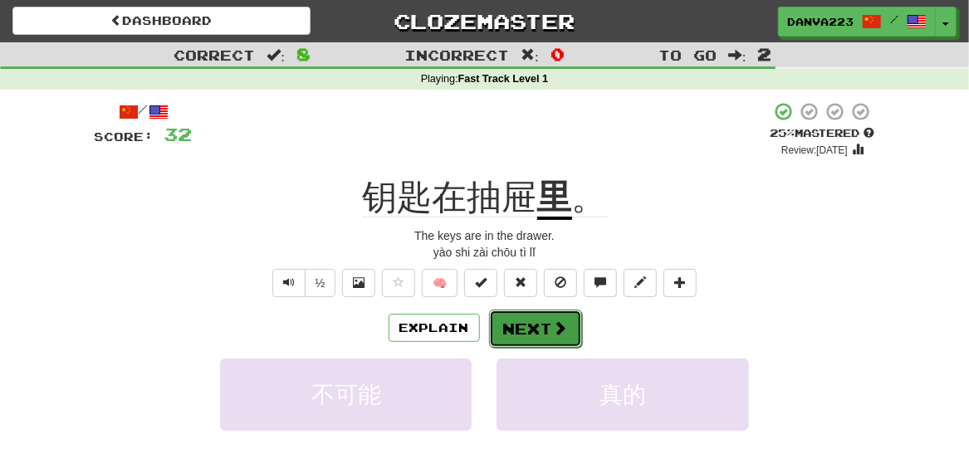
click at [529, 334] on button "Next" at bounding box center [535, 329] width 93 height 38
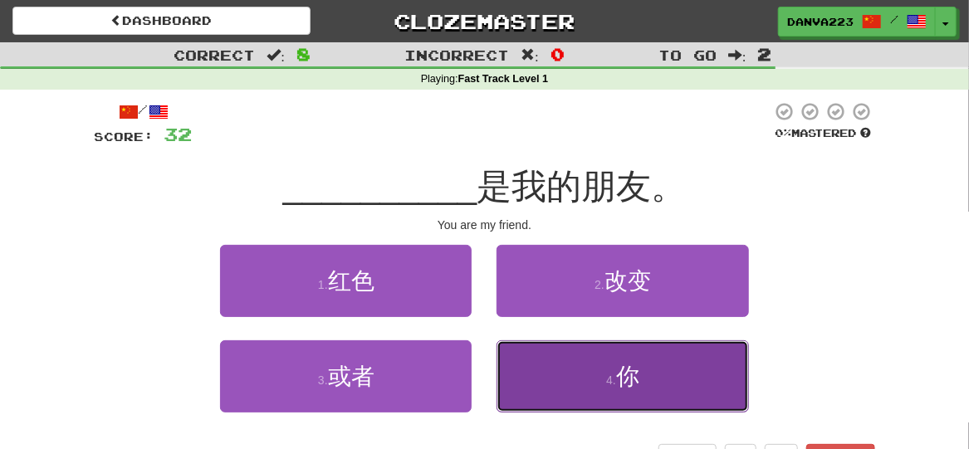
click at [535, 385] on button "4 . 你" at bounding box center [623, 376] width 252 height 72
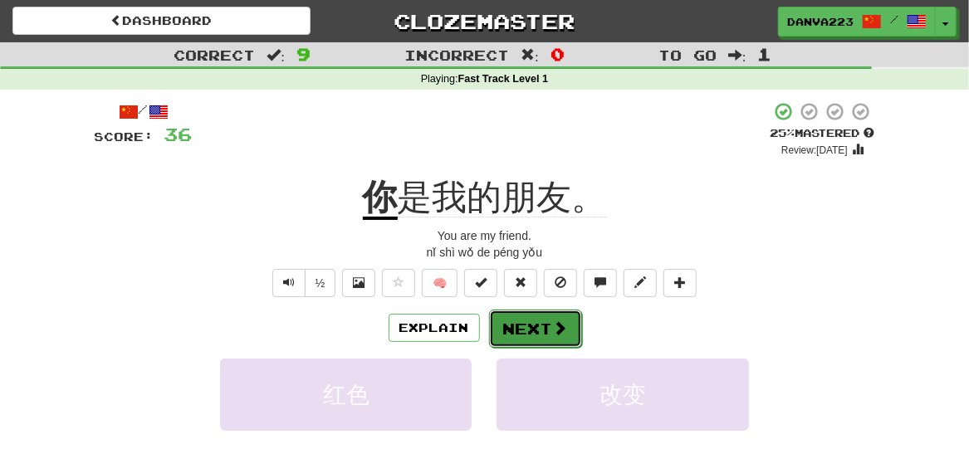
click at [525, 335] on button "Next" at bounding box center [535, 329] width 93 height 38
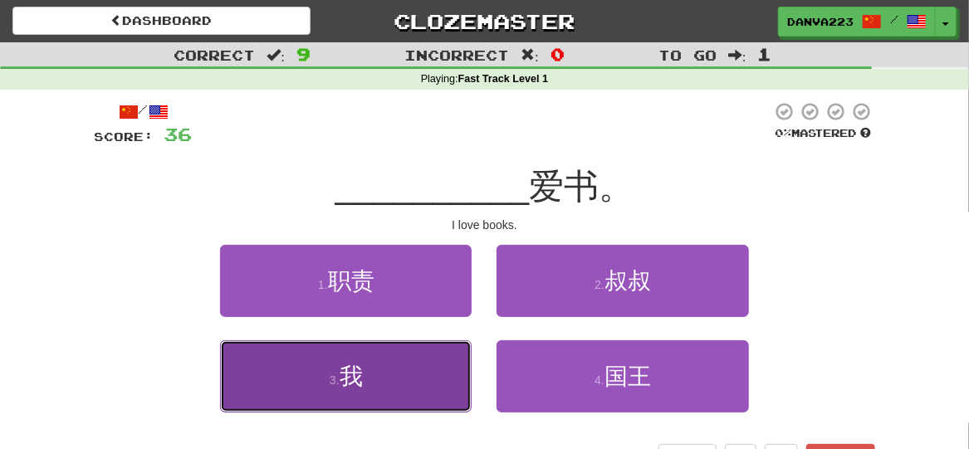
click at [435, 402] on button "3 . 我" at bounding box center [346, 376] width 252 height 72
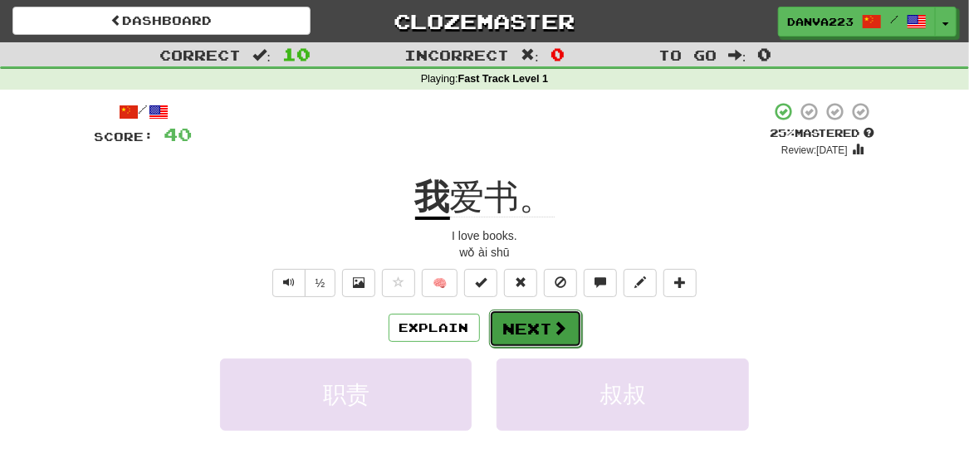
click at [546, 333] on button "Next" at bounding box center [535, 329] width 93 height 38
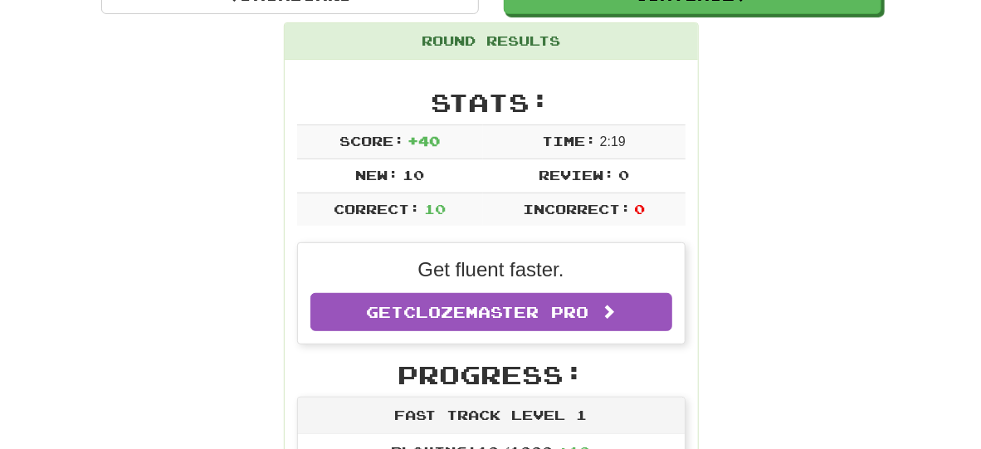
scroll to position [0, 0]
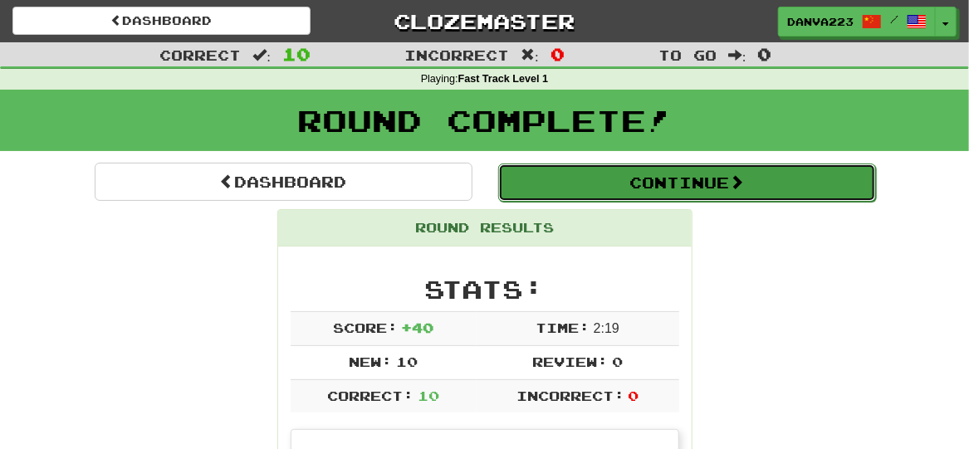
click at [829, 174] on button "Continue" at bounding box center [687, 183] width 378 height 38
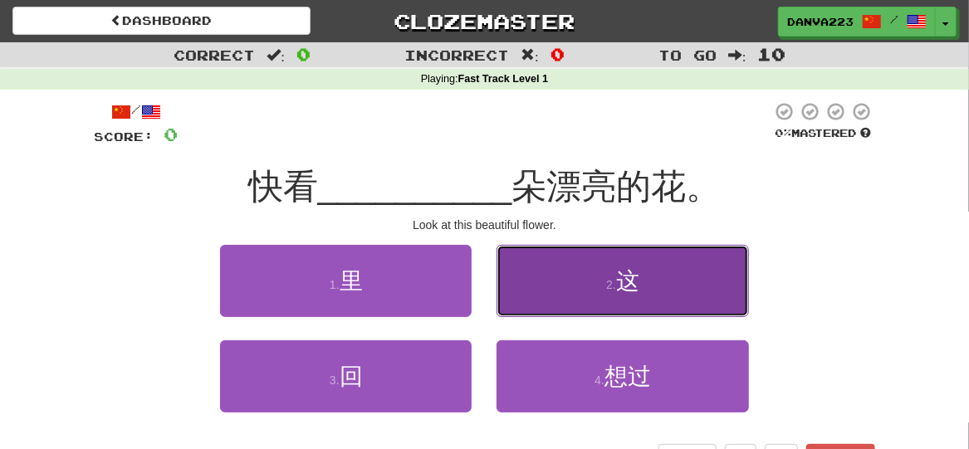
click at [630, 298] on button "2 . 这" at bounding box center [623, 281] width 252 height 72
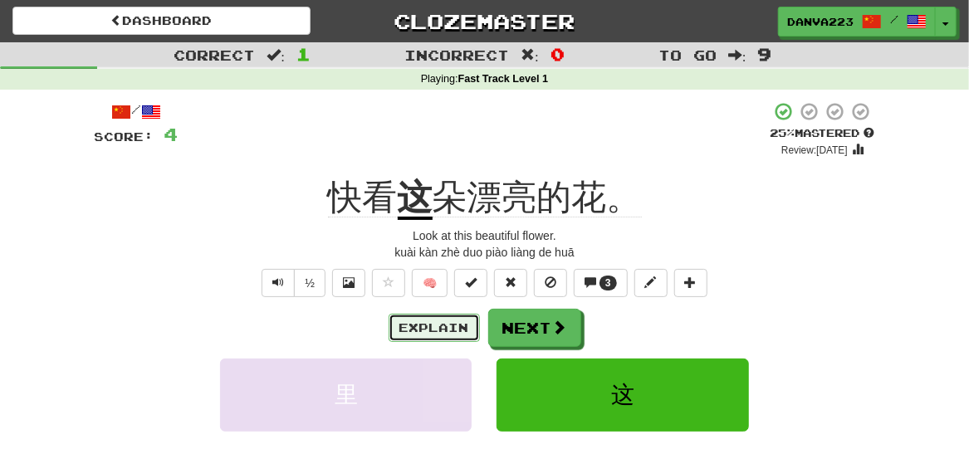
click at [447, 321] on button "Explain" at bounding box center [434, 328] width 91 height 28
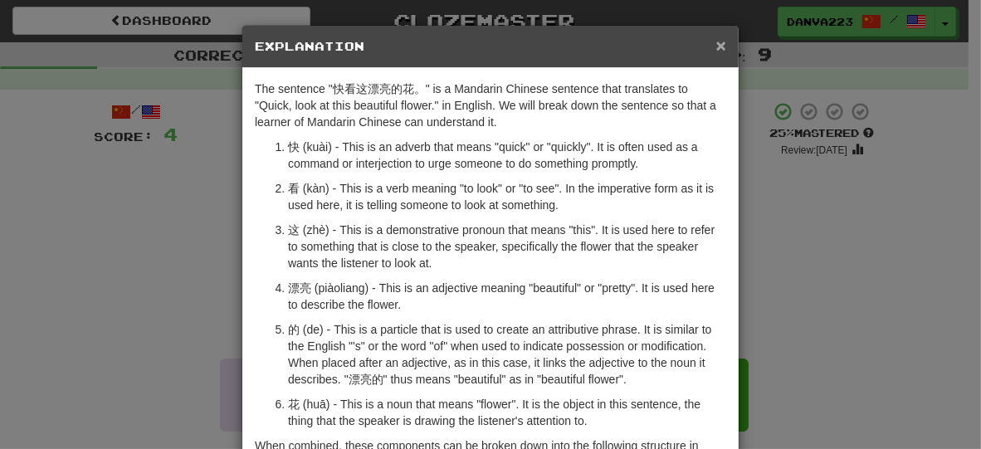
click at [717, 49] on span "×" at bounding box center [722, 45] width 10 height 19
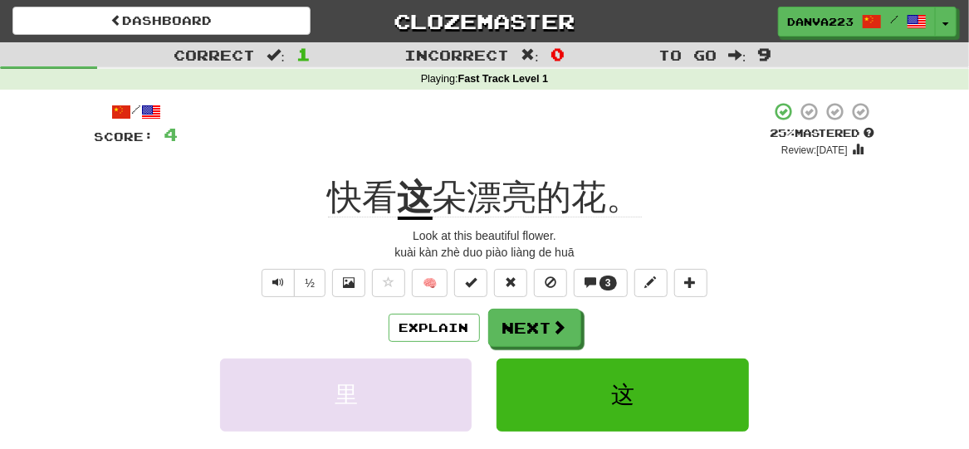
click at [448, 190] on span "朵漂亮的花。" at bounding box center [537, 198] width 209 height 40
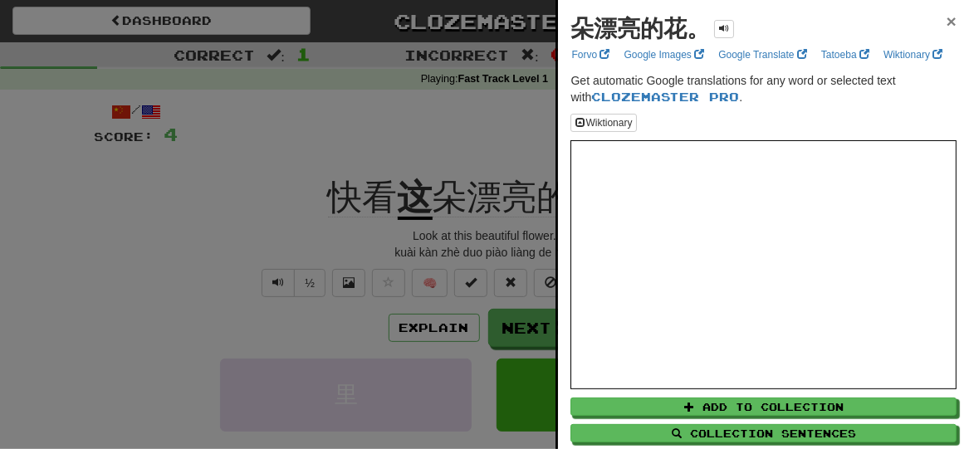
click at [947, 18] on span "×" at bounding box center [952, 21] width 10 height 19
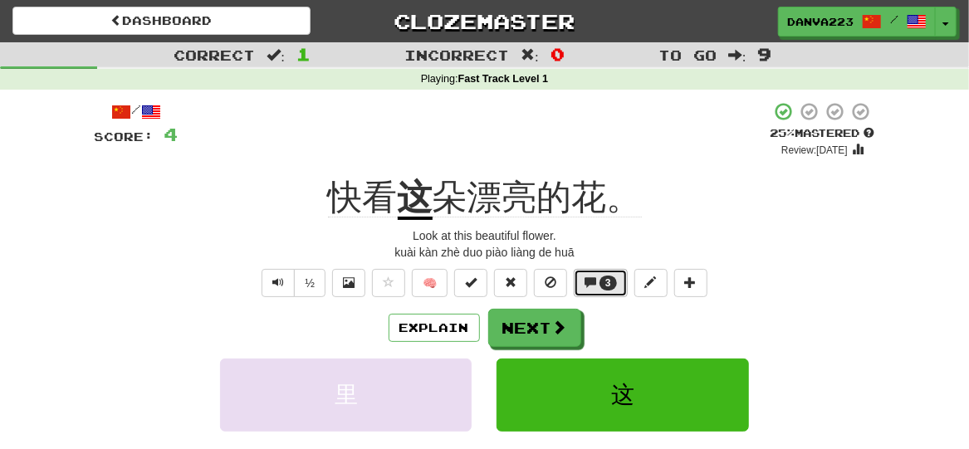
click at [591, 281] on span at bounding box center [591, 283] width 12 height 12
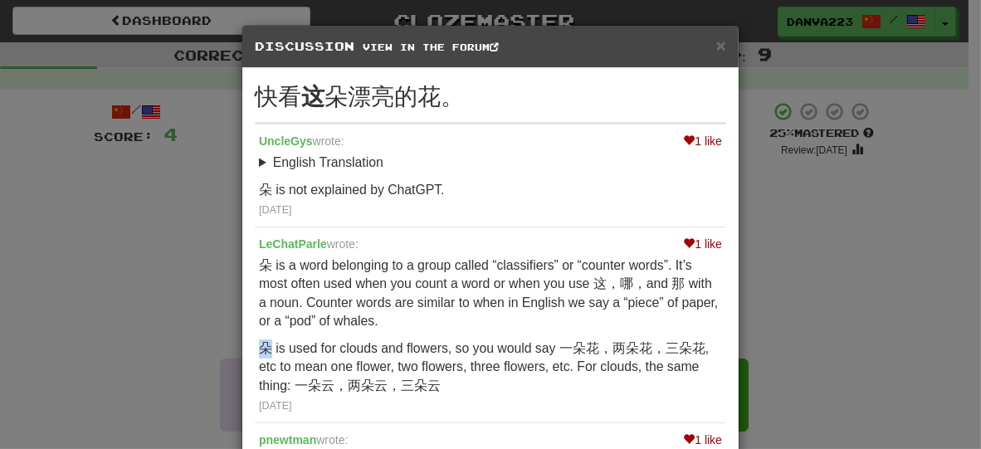
drag, startPoint x: 255, startPoint y: 345, endPoint x: 264, endPoint y: 350, distance: 10.0
click at [264, 350] on p "朵 is used for clouds and flowers, so you would say 一朵花，两朵花，三朵花, etc to mean one…" at bounding box center [490, 368] width 463 height 56
copy p "朵"
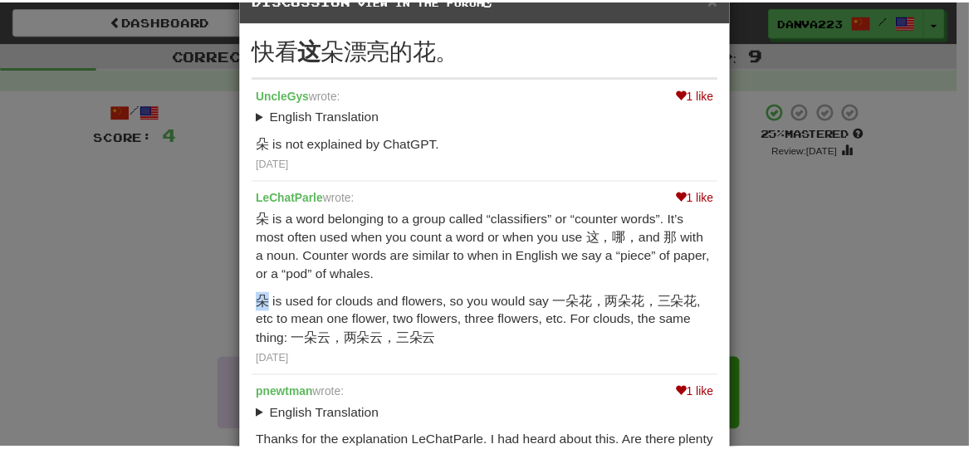
scroll to position [17, 0]
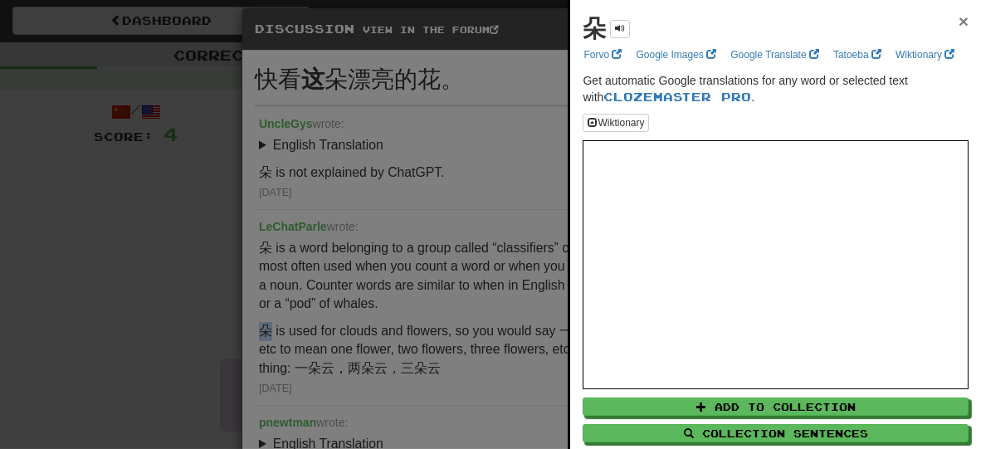
click at [959, 12] on span "×" at bounding box center [964, 21] width 10 height 19
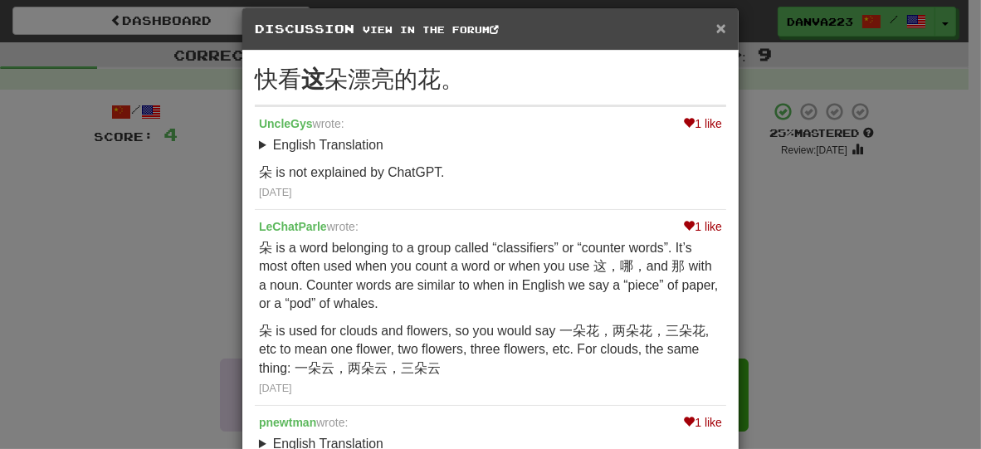
click at [717, 28] on span "×" at bounding box center [722, 27] width 10 height 19
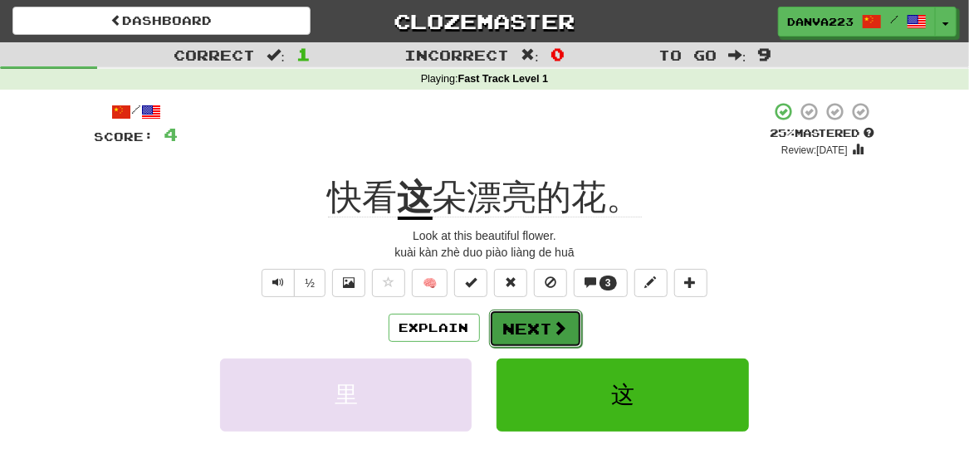
click at [545, 330] on button "Next" at bounding box center [535, 329] width 93 height 38
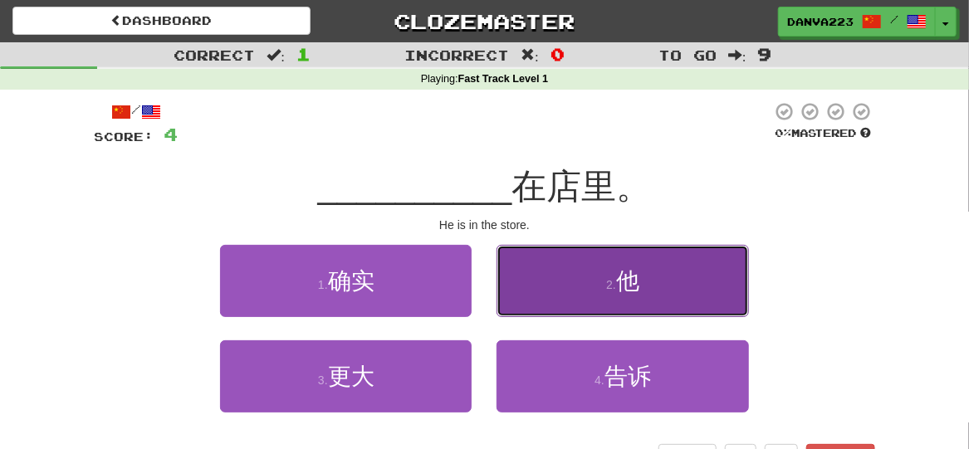
click at [550, 277] on button "2 . 他" at bounding box center [623, 281] width 252 height 72
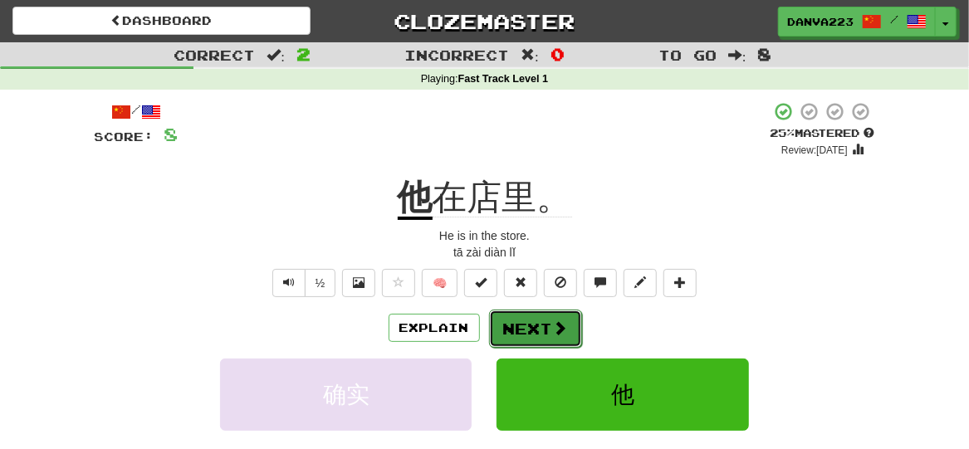
click at [529, 330] on button "Next" at bounding box center [535, 329] width 93 height 38
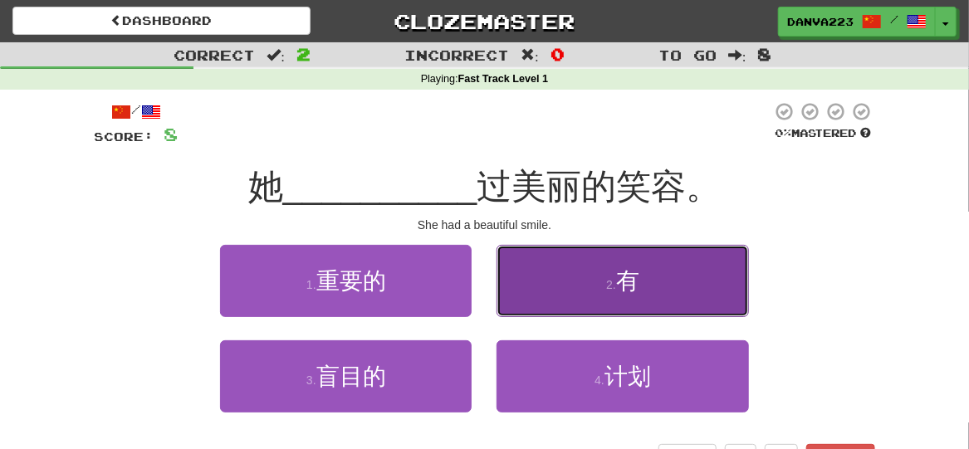
click at [527, 306] on button "2 . 有" at bounding box center [623, 281] width 252 height 72
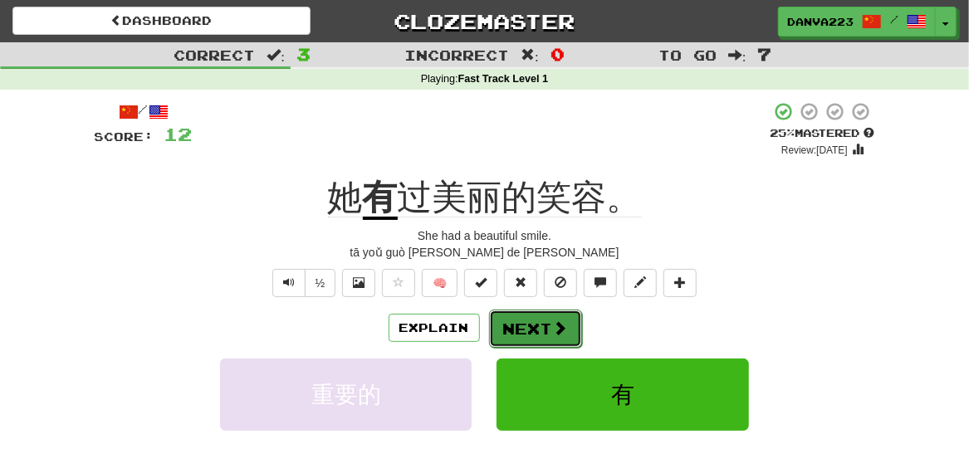
click at [545, 321] on button "Next" at bounding box center [535, 329] width 93 height 38
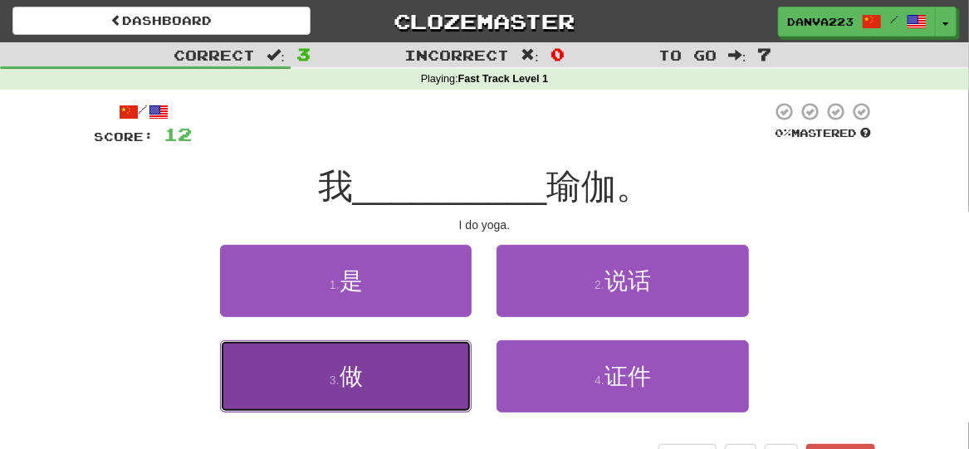
click at [427, 387] on button "3 . 做" at bounding box center [346, 376] width 252 height 72
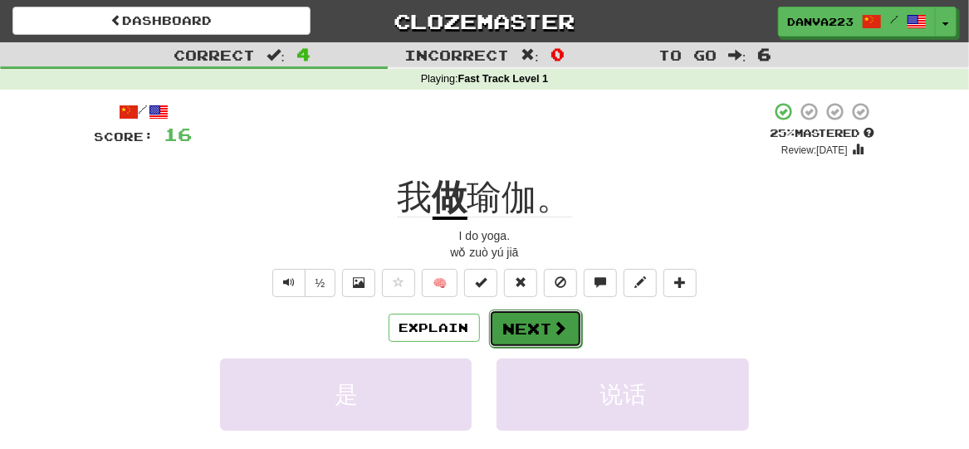
click at [529, 336] on button "Next" at bounding box center [535, 329] width 93 height 38
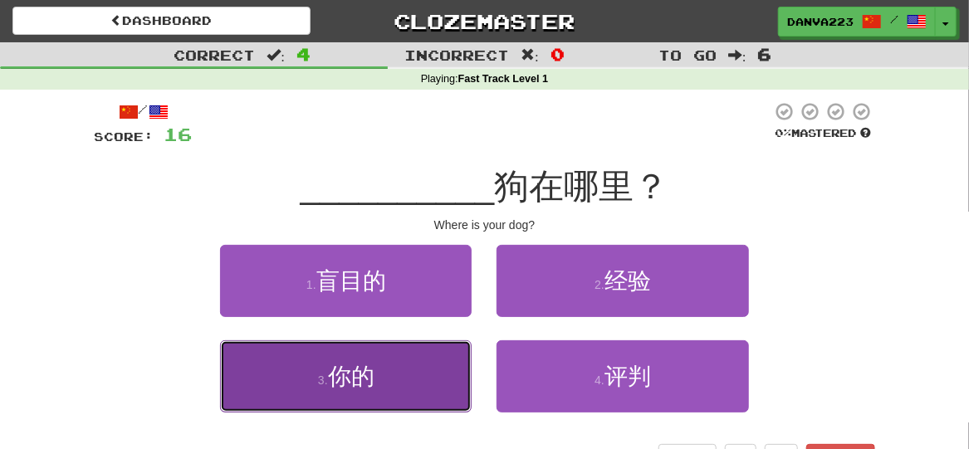
click at [419, 383] on button "3 . 你的" at bounding box center [346, 376] width 252 height 72
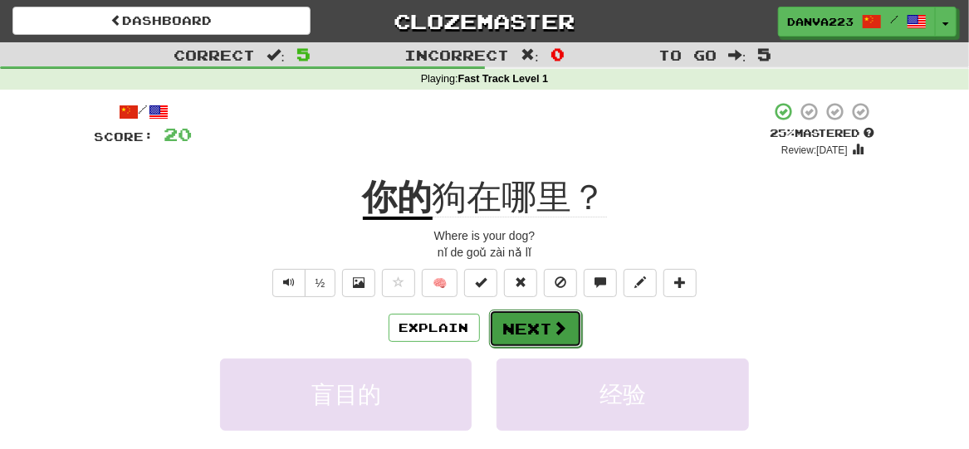
click at [530, 318] on button "Next" at bounding box center [535, 329] width 93 height 38
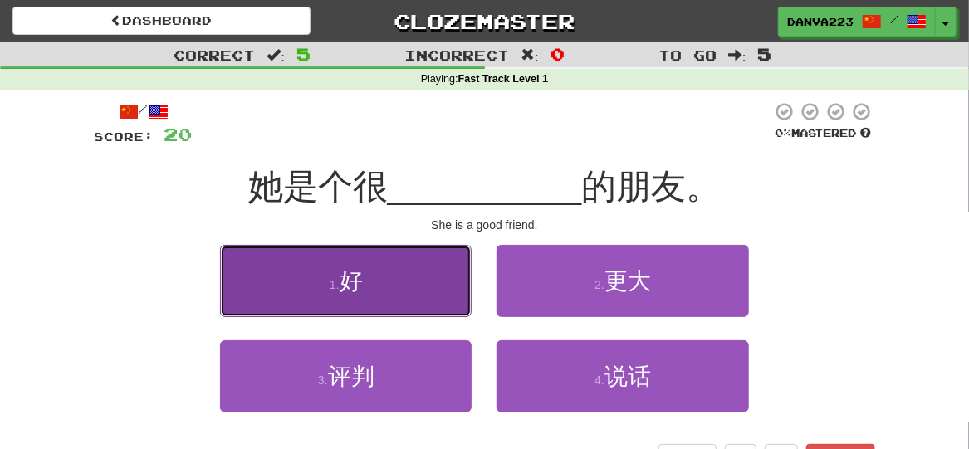
click at [367, 262] on button "1 . 好" at bounding box center [346, 281] width 252 height 72
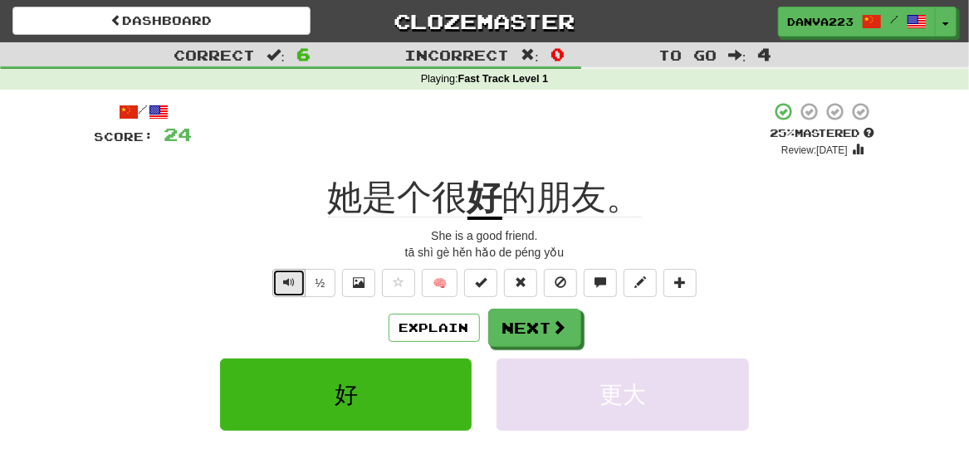
click at [284, 278] on button "Text-to-speech controls" at bounding box center [288, 283] width 33 height 28
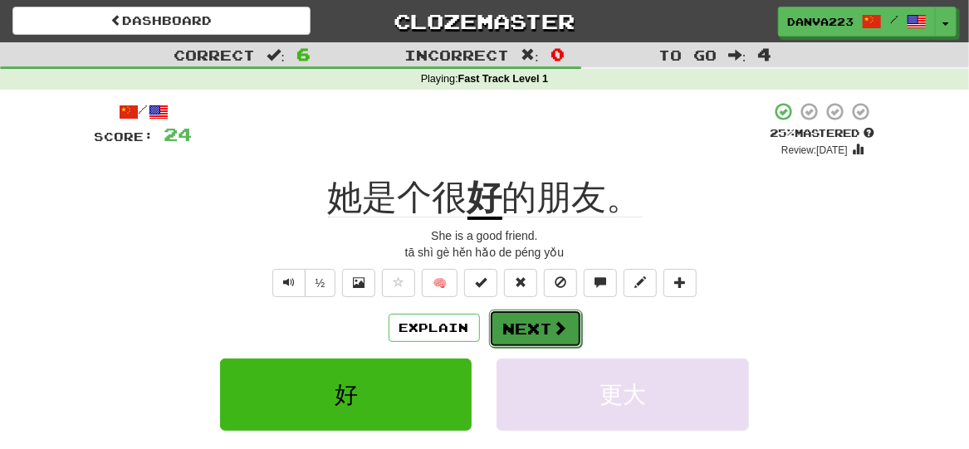
click at [514, 331] on button "Next" at bounding box center [535, 329] width 93 height 38
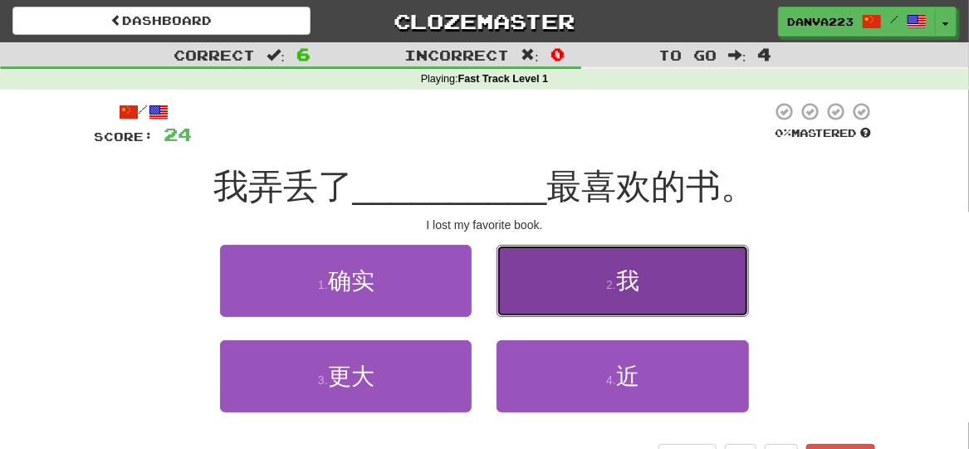
click at [564, 274] on button "2 . 我" at bounding box center [623, 281] width 252 height 72
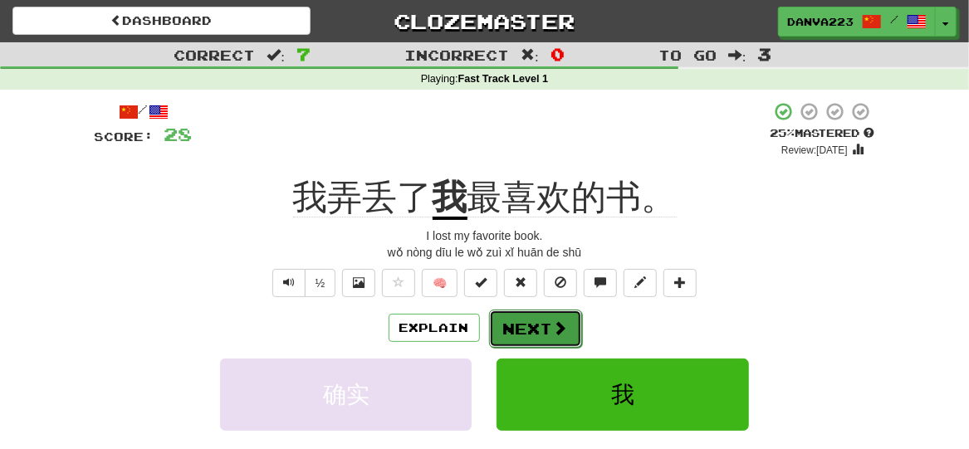
click at [537, 335] on button "Next" at bounding box center [535, 329] width 93 height 38
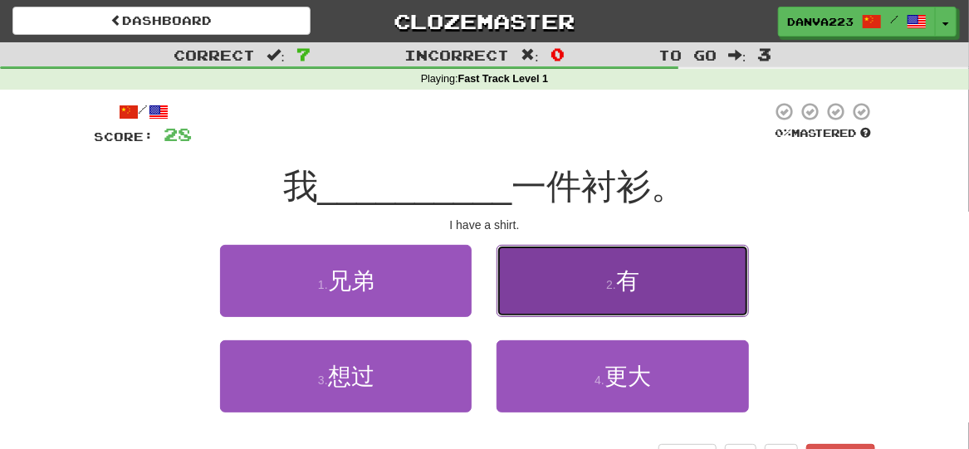
click at [579, 286] on button "2 . 有" at bounding box center [623, 281] width 252 height 72
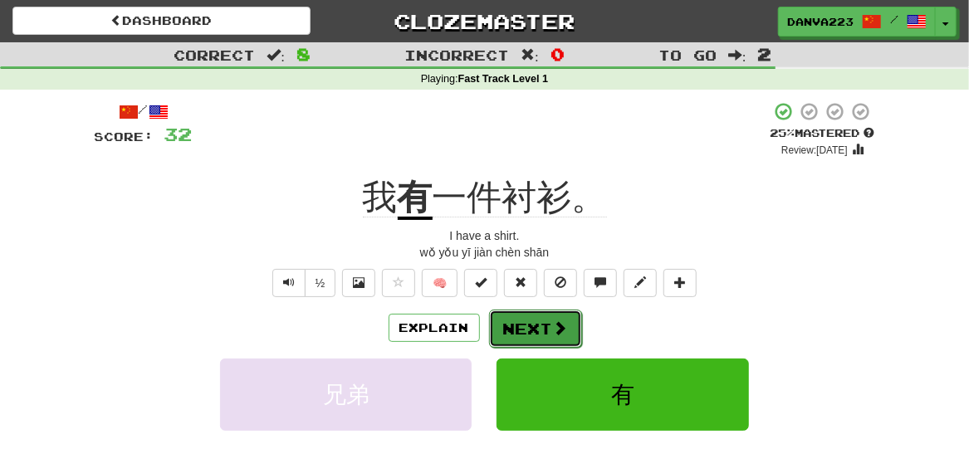
click at [556, 335] on span at bounding box center [560, 328] width 15 height 15
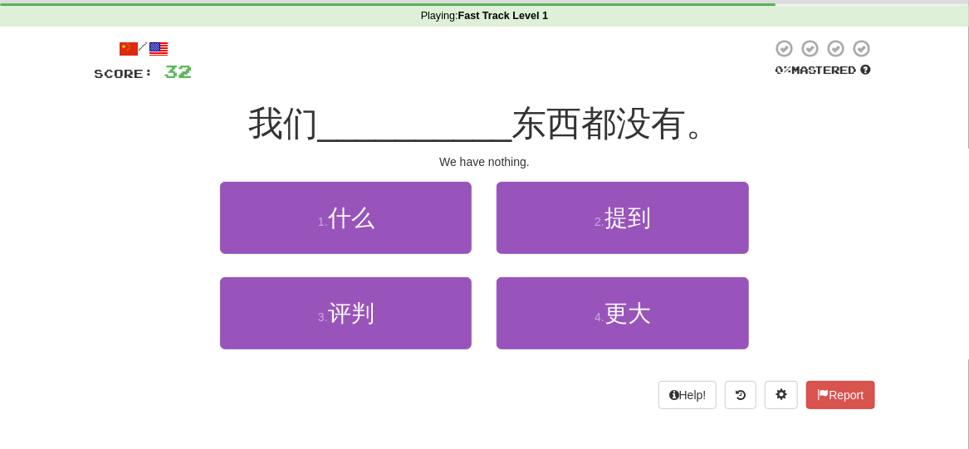
scroll to position [65, 0]
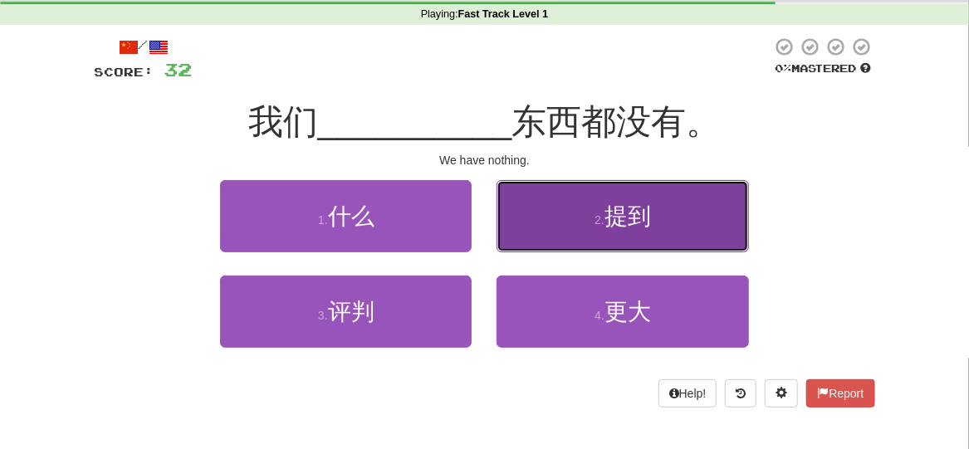
click at [556, 227] on button "2 . 提到" at bounding box center [623, 216] width 252 height 72
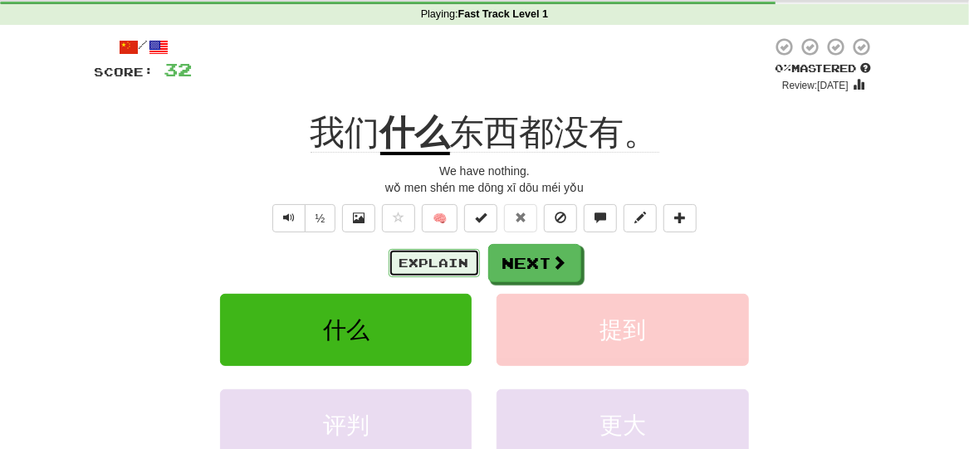
click at [443, 264] on button "Explain" at bounding box center [434, 263] width 91 height 28
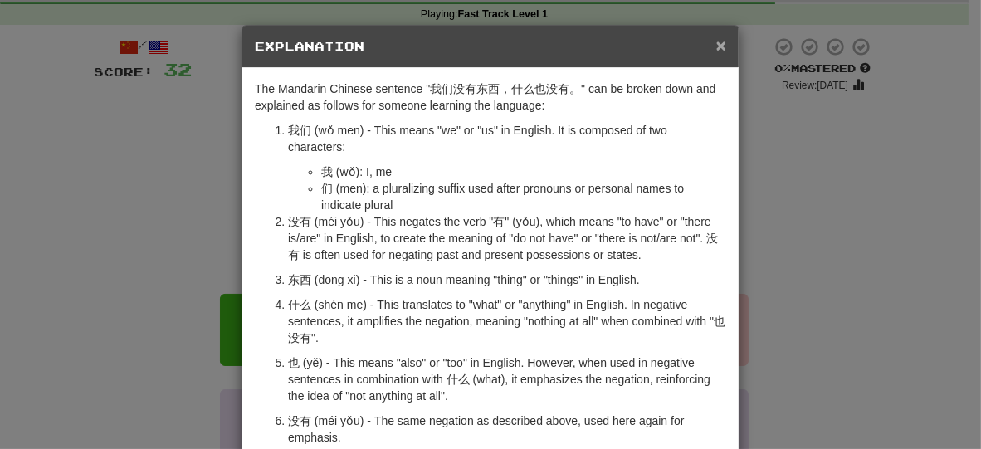
click at [719, 42] on span "×" at bounding box center [722, 45] width 10 height 19
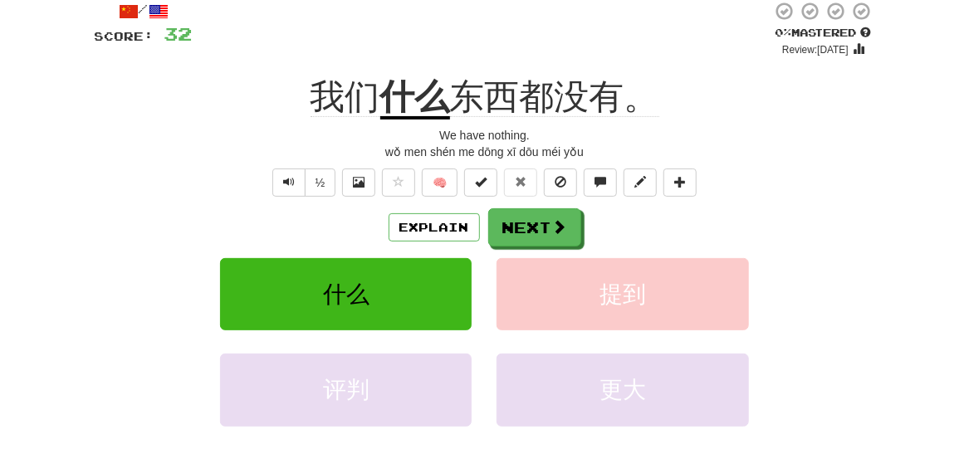
scroll to position [81, 0]
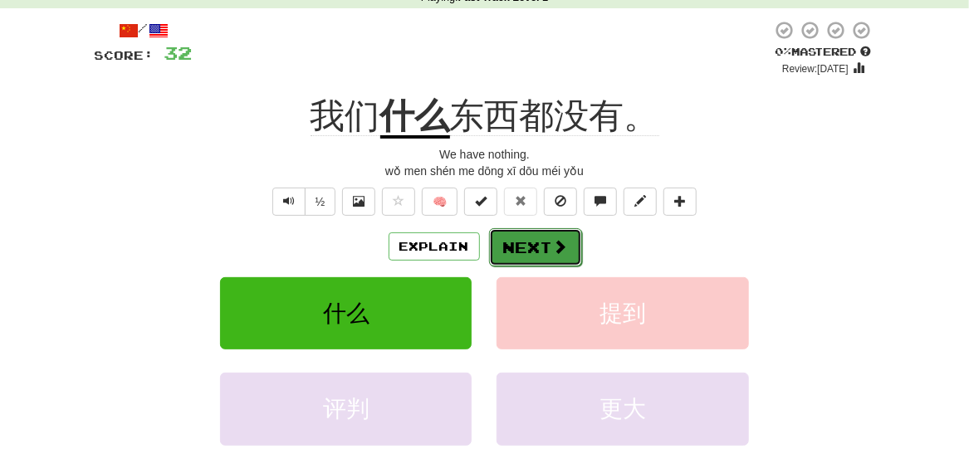
click at [555, 259] on button "Next" at bounding box center [535, 247] width 93 height 38
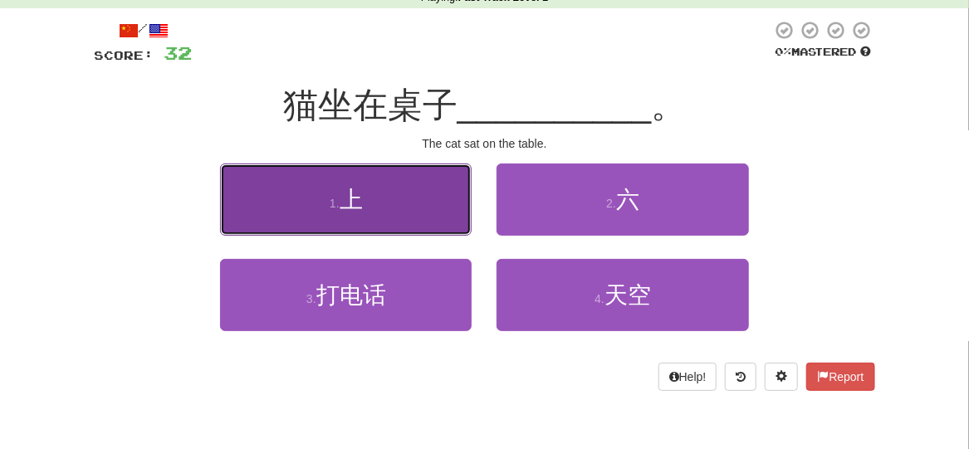
click at [443, 209] on button "1 . 上" at bounding box center [346, 200] width 252 height 72
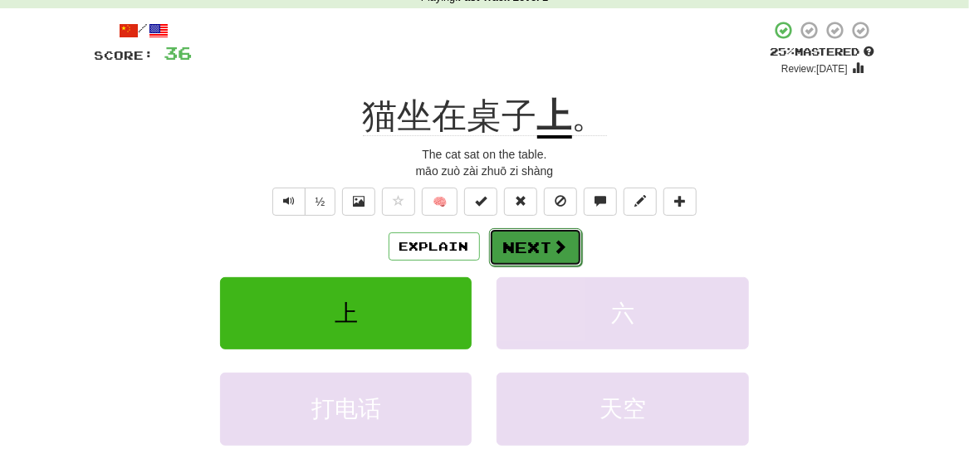
click at [528, 237] on button "Next" at bounding box center [535, 247] width 93 height 38
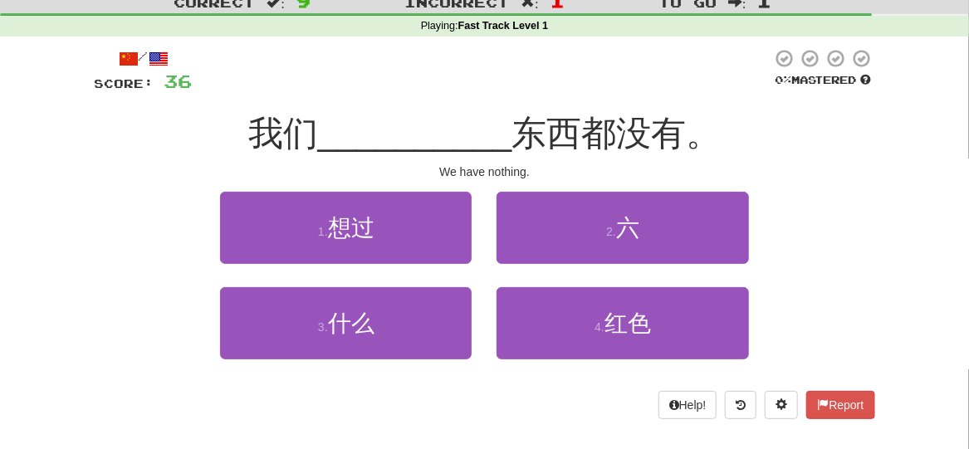
scroll to position [54, 0]
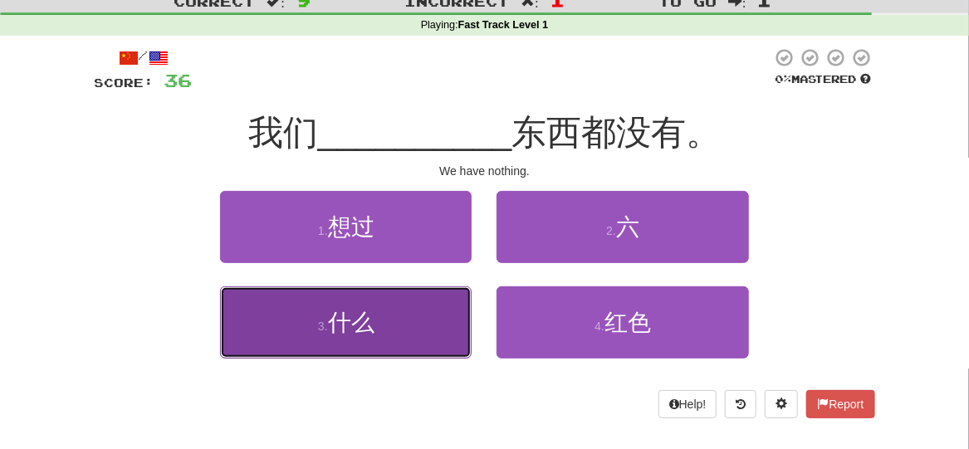
click at [427, 310] on button "3 . 什么" at bounding box center [346, 322] width 252 height 72
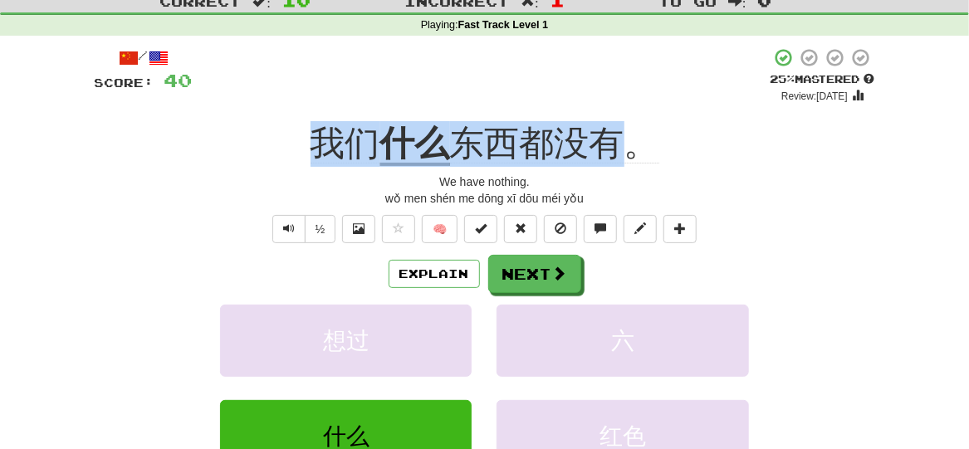
drag, startPoint x: 304, startPoint y: 137, endPoint x: 618, endPoint y: 110, distance: 315.0
click at [618, 110] on div "/ Score: 40 + 4 25 % Mastered Review: [DATE] 我们 什么 东西都没有。 We have nothing. wǒ m…" at bounding box center [485, 302] width 781 height 510
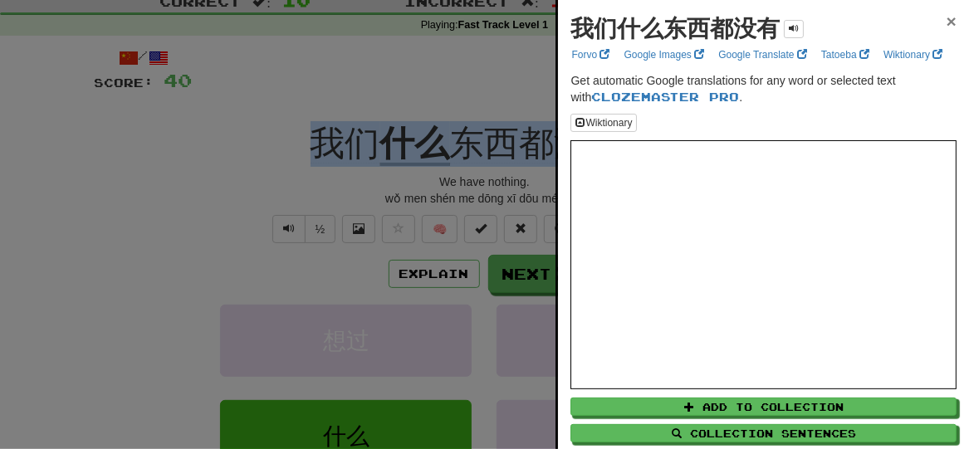
click at [947, 17] on span "×" at bounding box center [952, 21] width 10 height 19
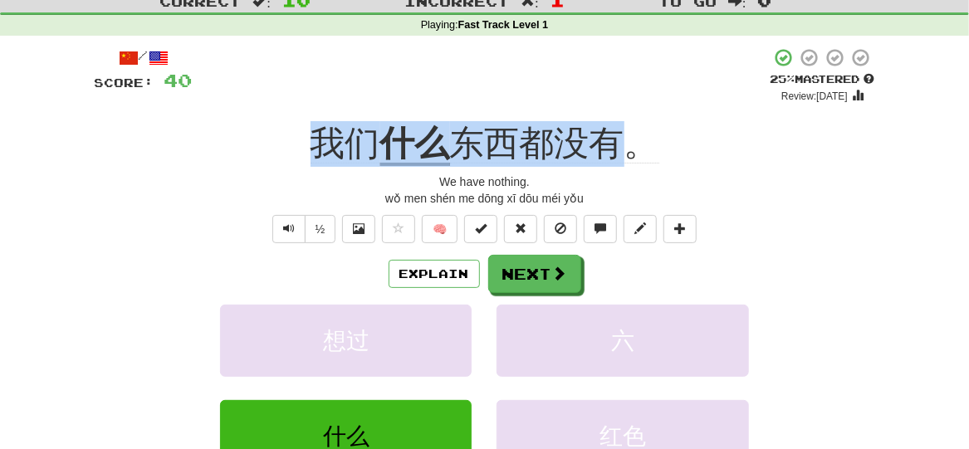
drag, startPoint x: 629, startPoint y: 130, endPoint x: 300, endPoint y: 116, distance: 329.1
click at [300, 116] on div "/ Score: 40 + 4 25 % Mastered Review: [DATE] 我们 什么 东西都没有。 We have nothing. wǒ m…" at bounding box center [485, 302] width 781 height 510
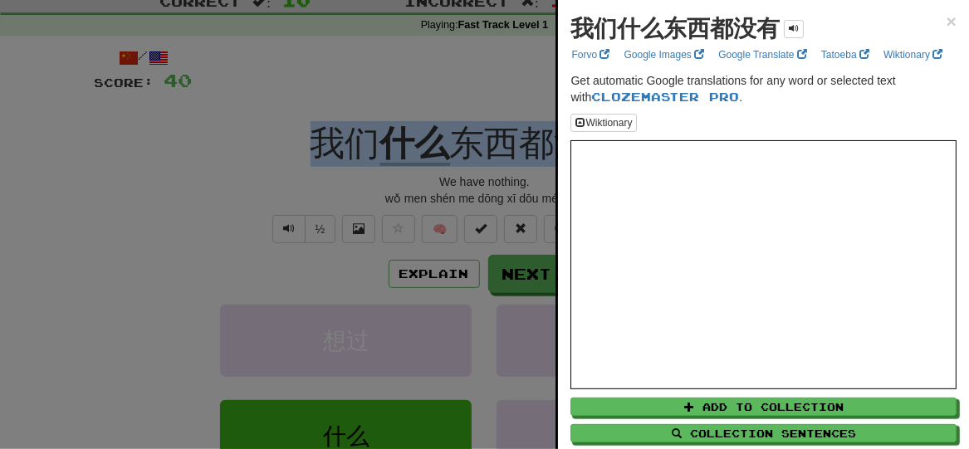
copy div "我们 什么 东西都没有"
click at [947, 20] on span "×" at bounding box center [952, 21] width 10 height 19
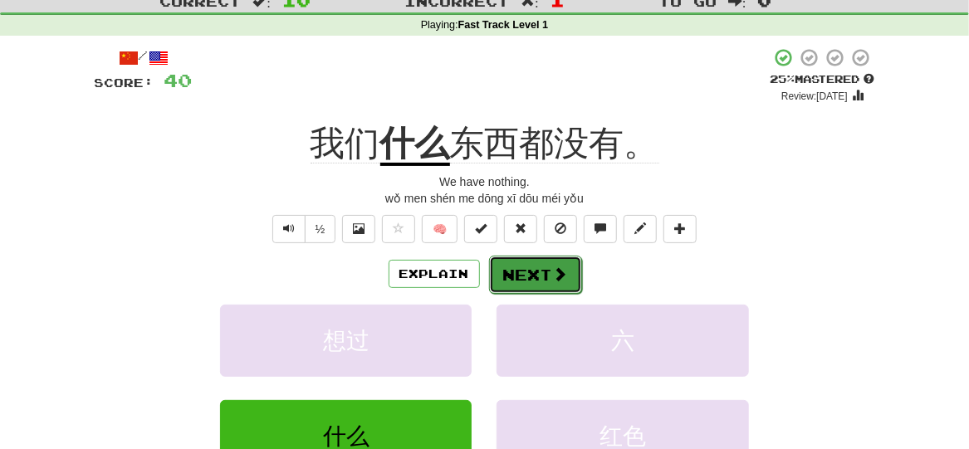
click at [536, 273] on button "Next" at bounding box center [535, 275] width 93 height 38
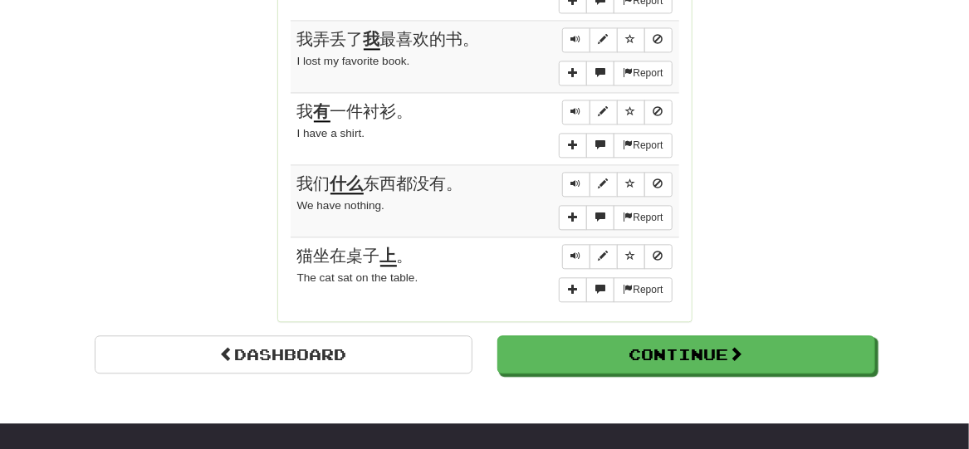
scroll to position [1382, 0]
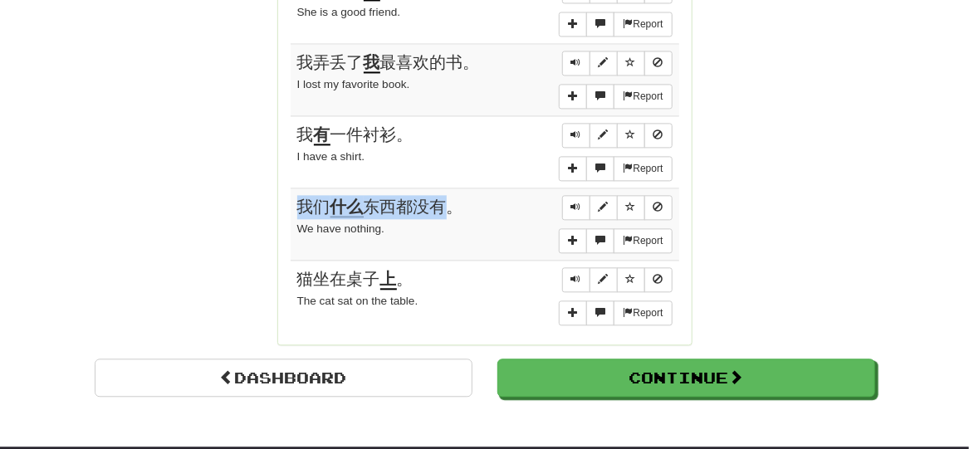
drag, startPoint x: 448, startPoint y: 187, endPoint x: 296, endPoint y: 191, distance: 152.8
click at [296, 191] on td "Report 我们 什么 东西都没有。 We have nothing." at bounding box center [485, 224] width 389 height 72
copy span "我们 什么 东西都没有"
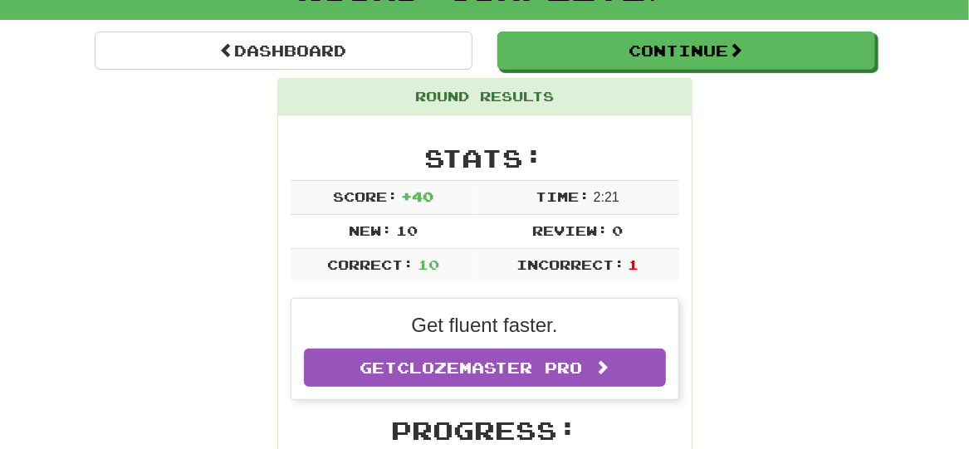
scroll to position [129, 0]
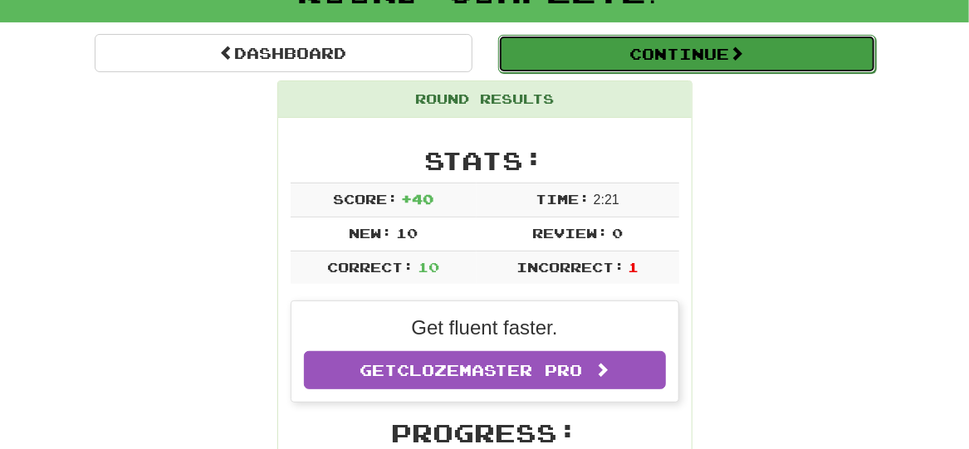
click at [774, 37] on button "Continue" at bounding box center [687, 54] width 378 height 38
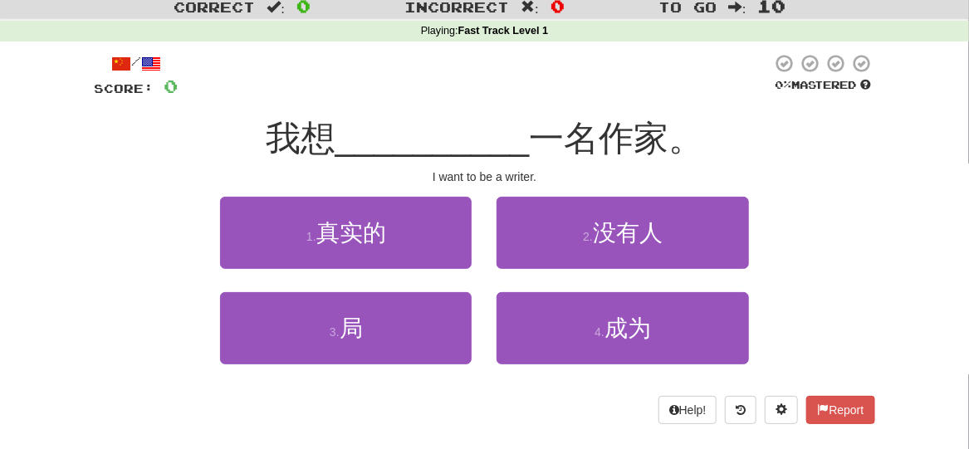
scroll to position [50, 0]
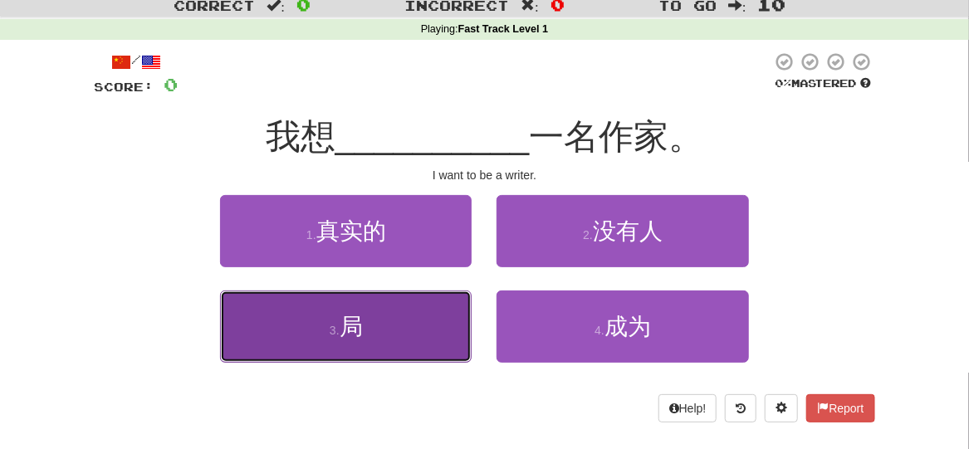
click at [374, 306] on button "3 . 局" at bounding box center [346, 327] width 252 height 72
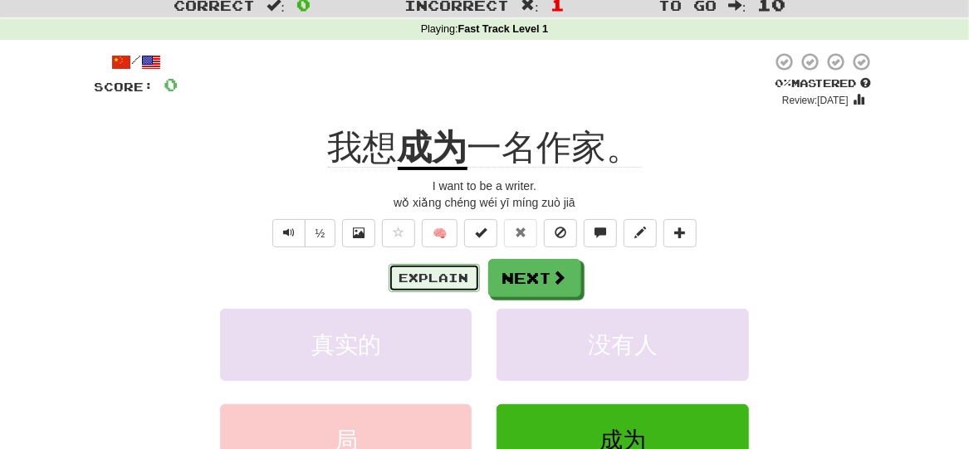
click at [451, 275] on button "Explain" at bounding box center [434, 278] width 91 height 28
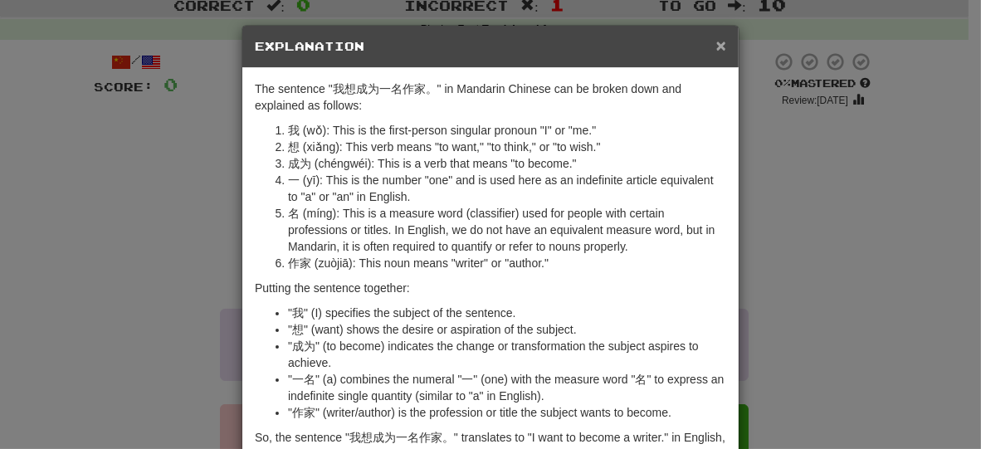
click at [717, 49] on span "×" at bounding box center [722, 45] width 10 height 19
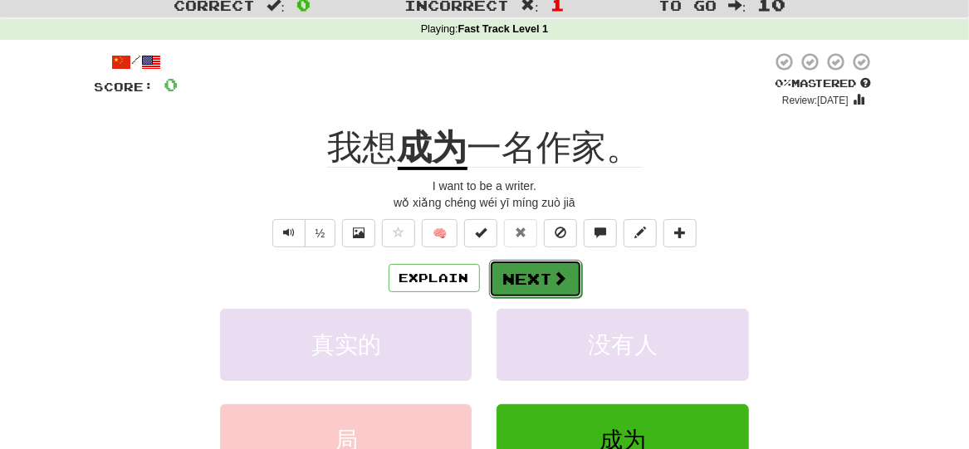
click at [543, 271] on button "Next" at bounding box center [535, 279] width 93 height 38
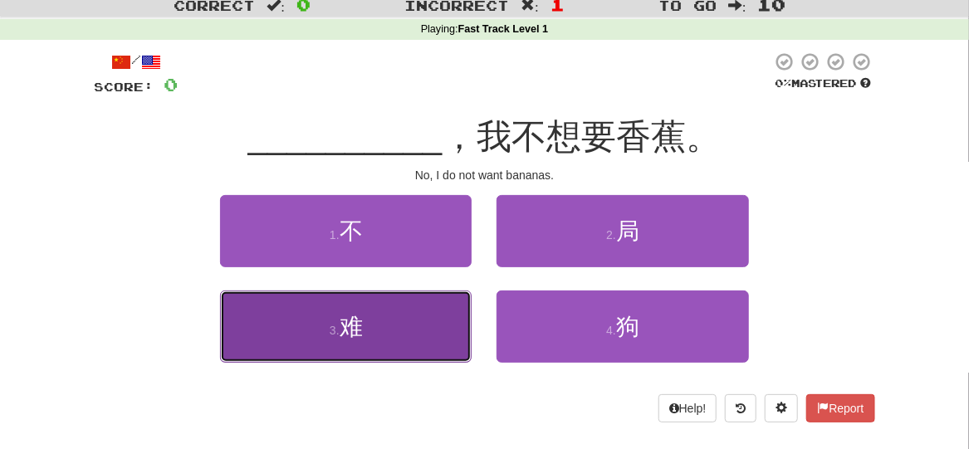
click at [429, 321] on button "3 . 难" at bounding box center [346, 327] width 252 height 72
